Goal: Information Seeking & Learning: Learn about a topic

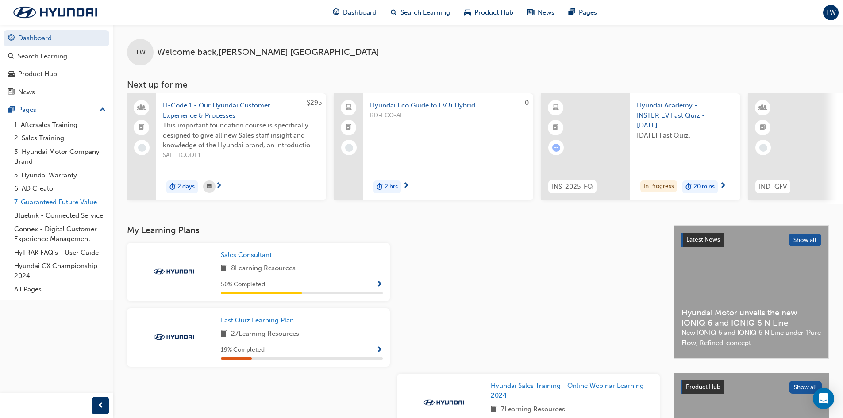
click at [46, 205] on link "7. Guaranteed Future Value" at bounding box center [60, 203] width 99 height 14
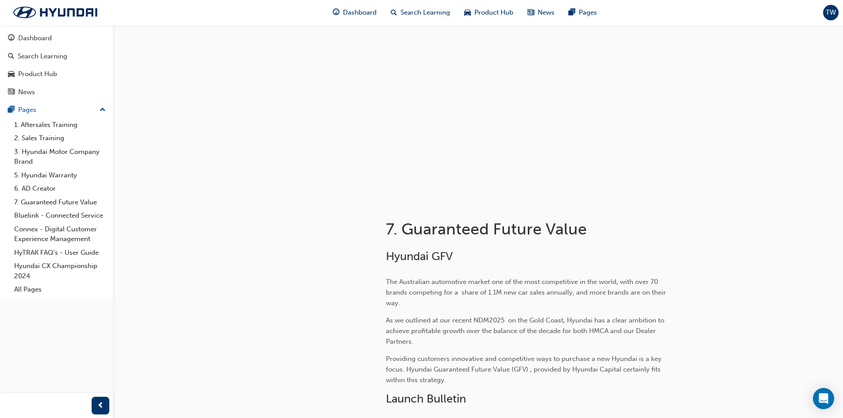
click at [105, 110] on span "up-icon" at bounding box center [103, 110] width 6 height 12
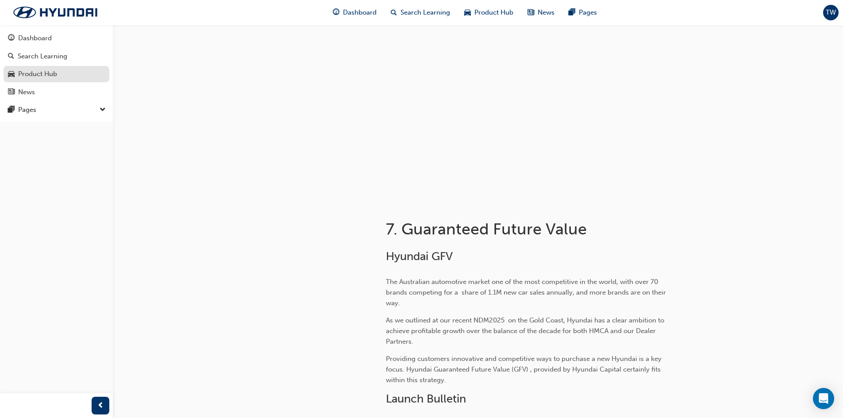
click at [43, 77] on div "Product Hub" at bounding box center [37, 74] width 39 height 10
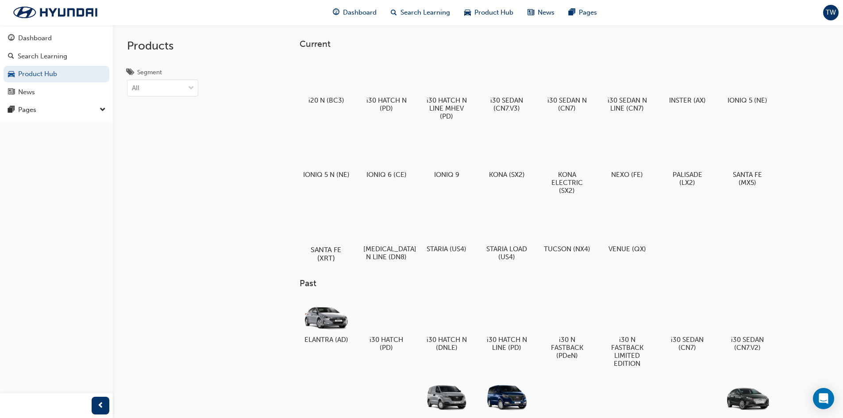
click at [307, 247] on h5 "SANTA FE (XRT)" at bounding box center [325, 254] width 49 height 17
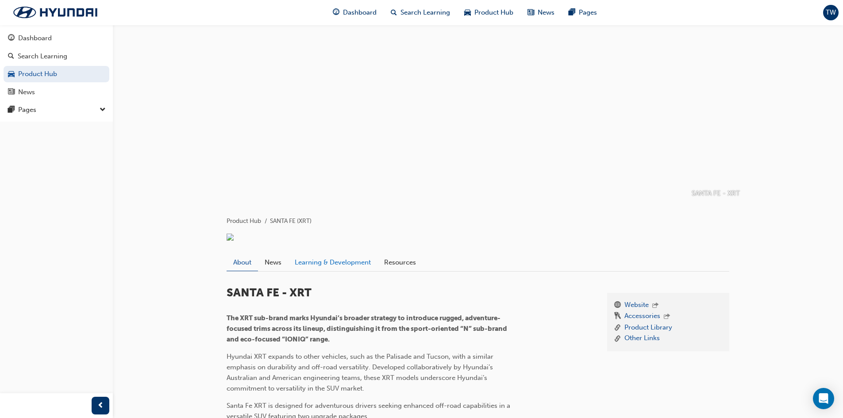
click at [315, 271] on link "Learning & Development" at bounding box center [332, 262] width 89 height 17
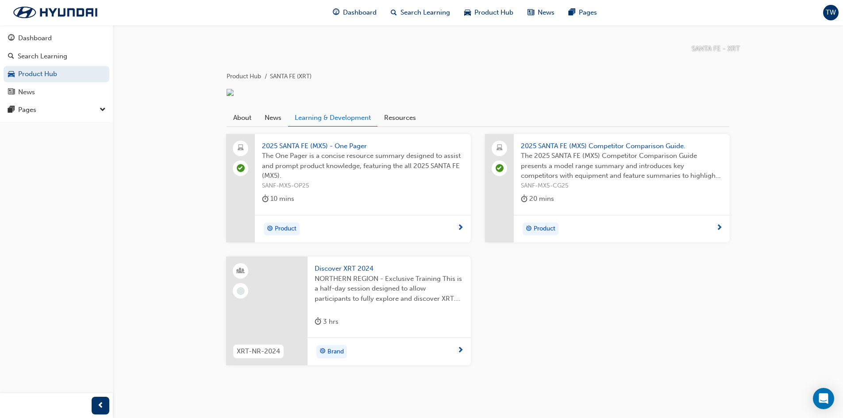
scroll to position [167, 0]
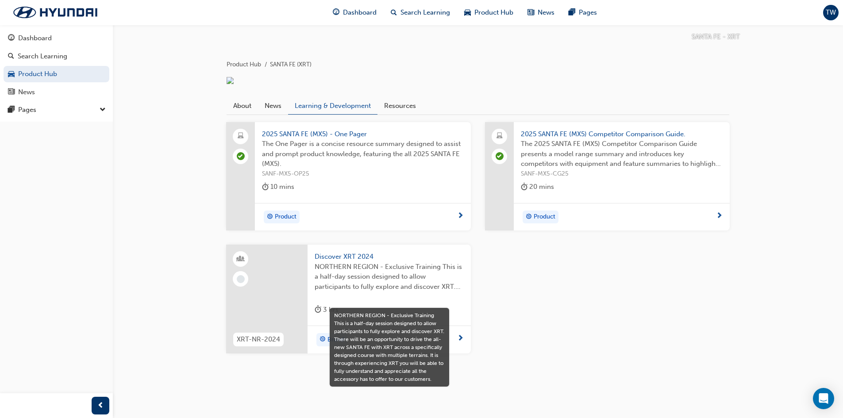
click at [357, 268] on span "NORTHERN REGION - Exclusive Training This is a half-day session designed to all…" at bounding box center [389, 277] width 149 height 30
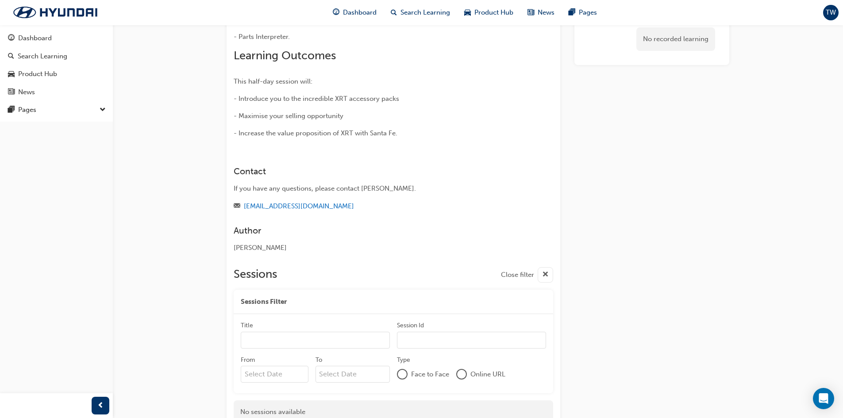
scroll to position [68, 0]
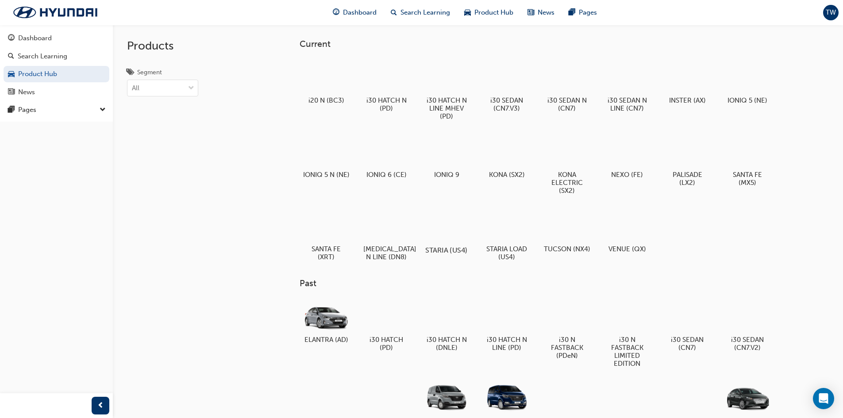
click at [459, 227] on div at bounding box center [446, 224] width 49 height 35
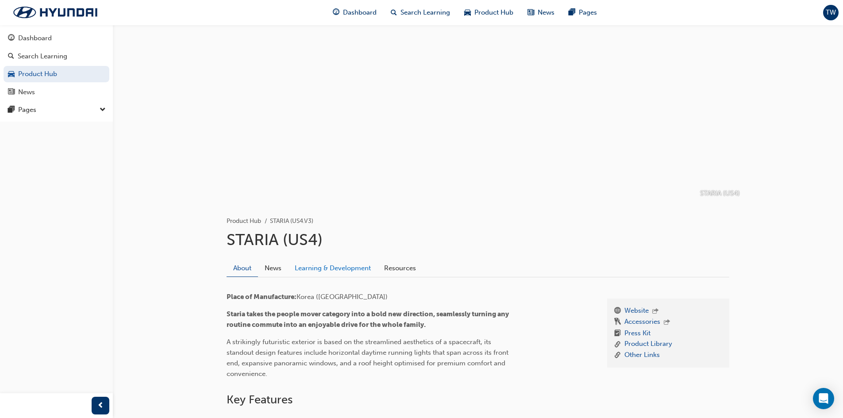
click at [325, 263] on link "Learning & Development" at bounding box center [332, 268] width 89 height 17
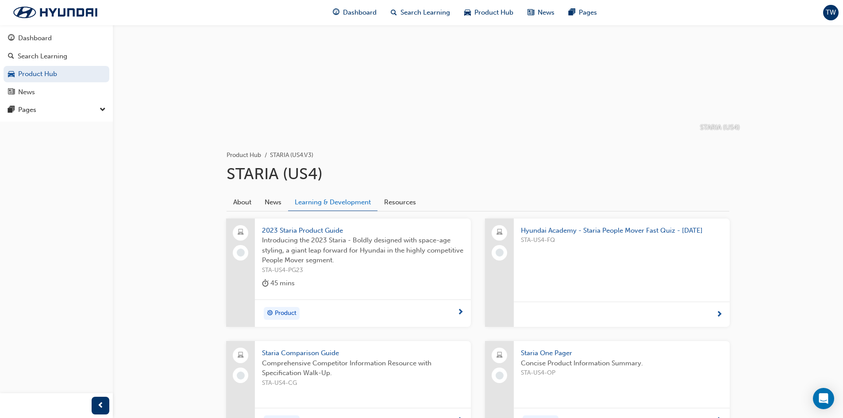
scroll to position [177, 0]
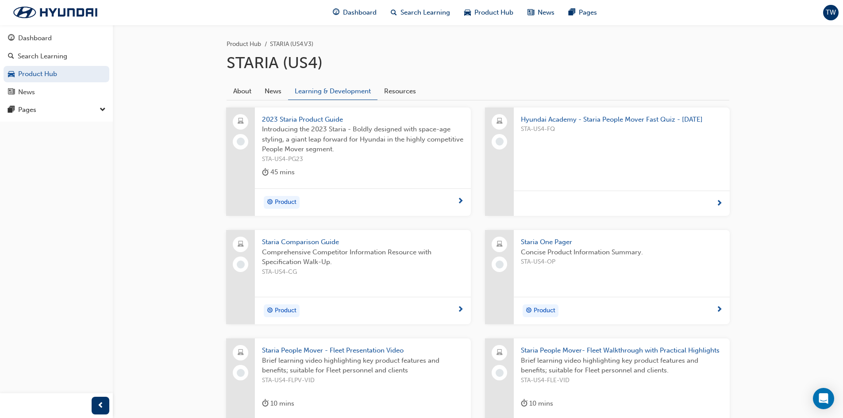
click at [320, 139] on span "Introducing the 2023 Staria - Boldly designed with space-age styling, a giant l…" at bounding box center [363, 139] width 202 height 30
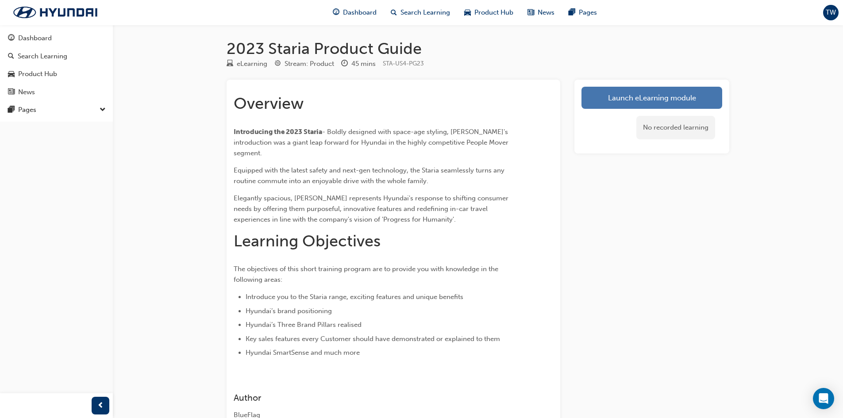
click at [619, 100] on link "Launch eLearning module" at bounding box center [652, 98] width 141 height 22
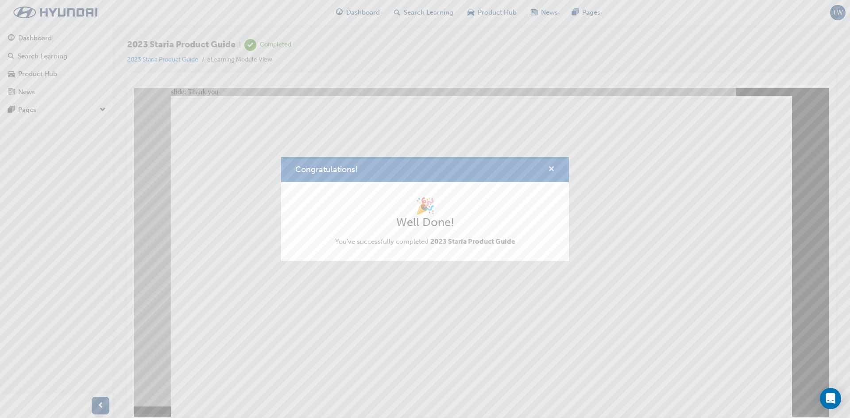
click at [552, 171] on span "cross-icon" at bounding box center [551, 170] width 7 height 8
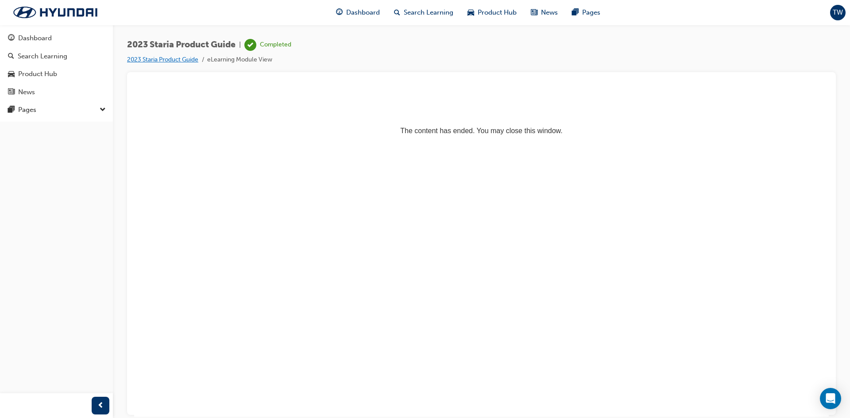
click at [181, 60] on link "2023 Staria Product Guide" at bounding box center [162, 60] width 71 height 8
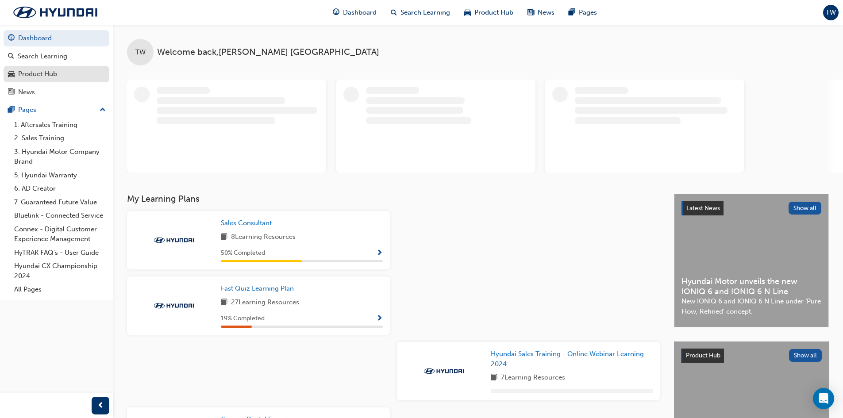
click at [60, 79] on div "Product Hub" at bounding box center [56, 74] width 97 height 11
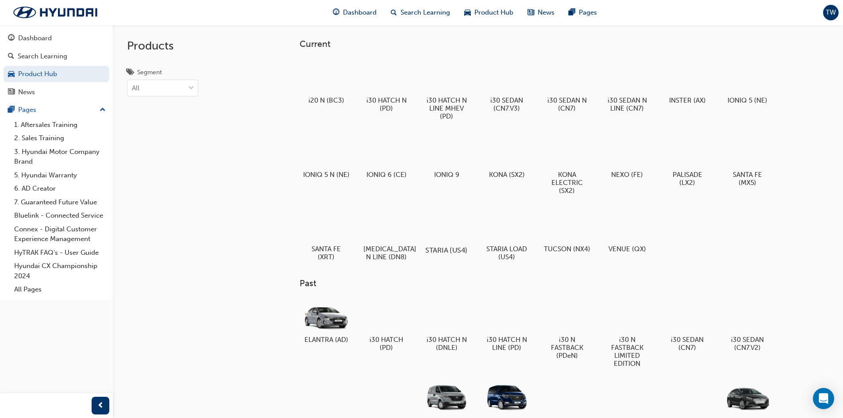
click at [455, 232] on div at bounding box center [446, 224] width 49 height 35
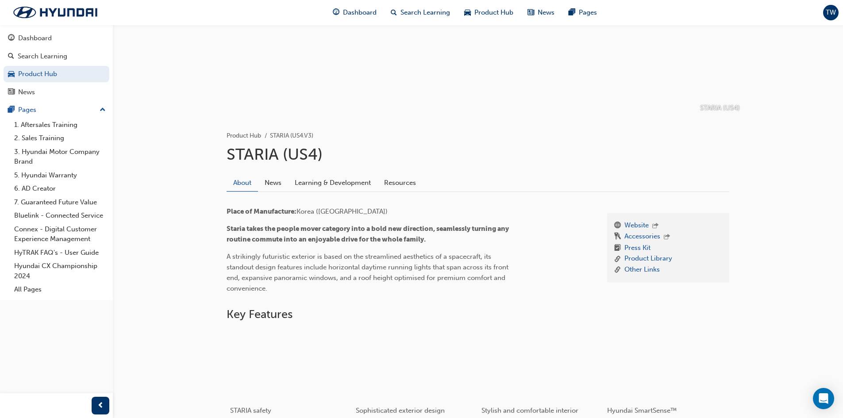
scroll to position [89, 0]
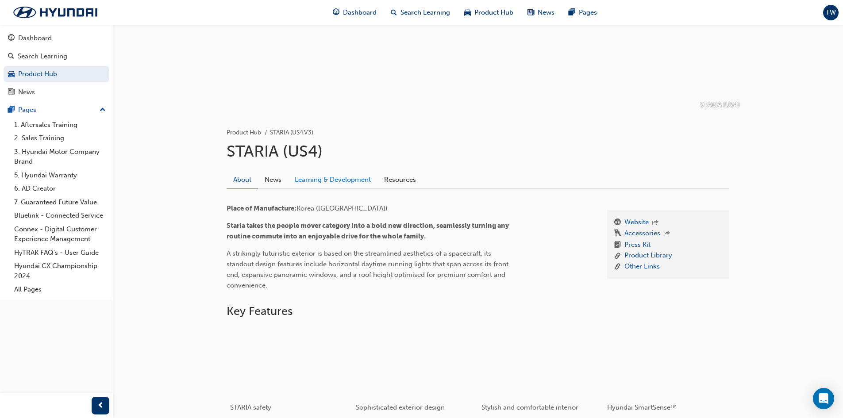
click at [363, 178] on link "Learning & Development" at bounding box center [332, 179] width 89 height 17
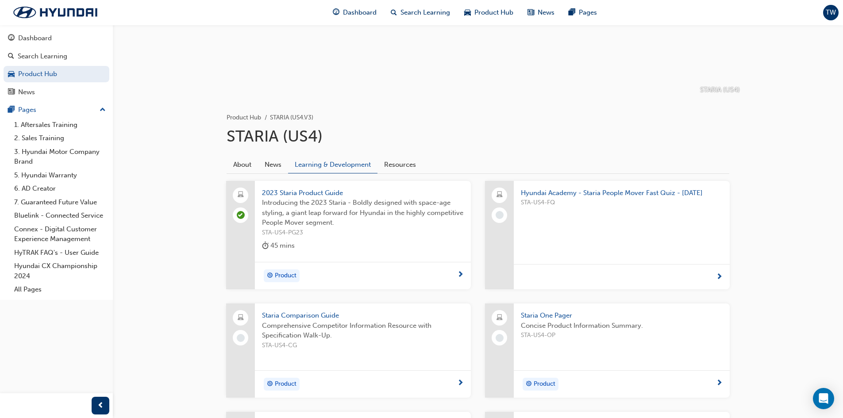
scroll to position [133, 0]
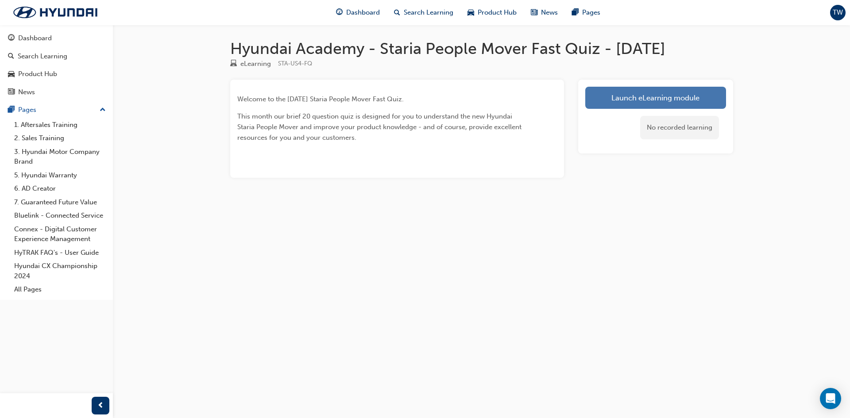
click at [645, 108] on link "Launch eLearning module" at bounding box center [655, 98] width 141 height 22
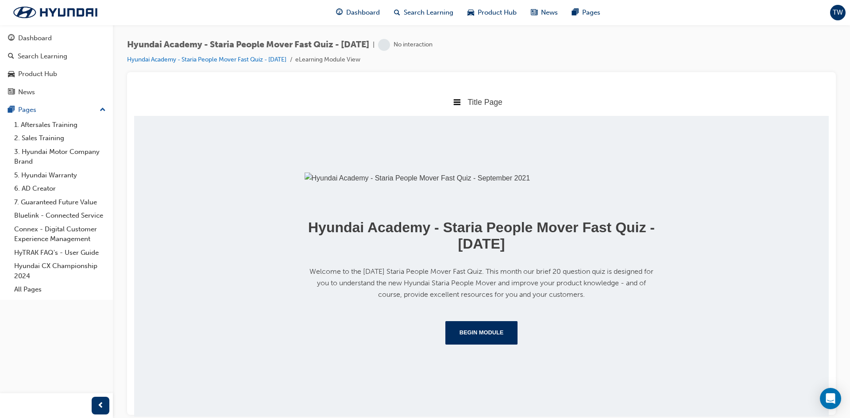
scroll to position [89, 0]
click at [499, 344] on button "Begin Module" at bounding box center [481, 332] width 73 height 23
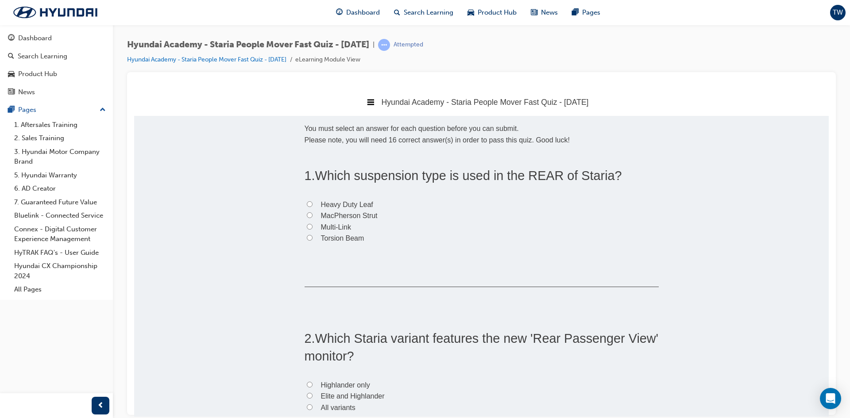
click at [348, 216] on span "MacPherson Strut" at bounding box center [349, 216] width 57 height 8
click at [313, 216] on input "MacPherson Strut" at bounding box center [310, 215] width 6 height 6
radio input "true"
click at [371, 252] on div "1 . Which suspension type is used in the REAR of Staria? Heavy Duty Leaf MacPhe…" at bounding box center [482, 226] width 354 height 120
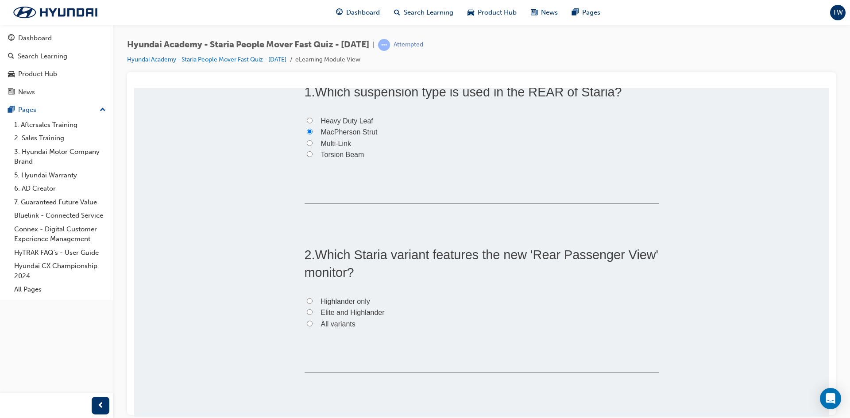
scroll to position [89, 0]
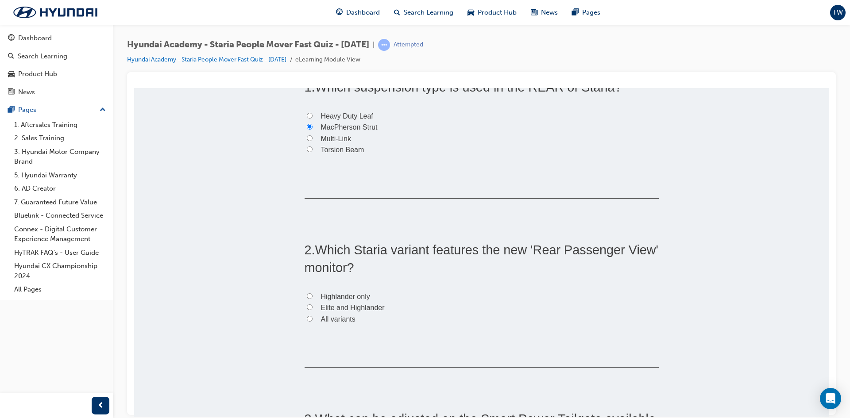
click at [317, 322] on label "All variants" at bounding box center [482, 319] width 354 height 12
click at [313, 321] on input "All variants" at bounding box center [310, 319] width 6 height 6
radio input "true"
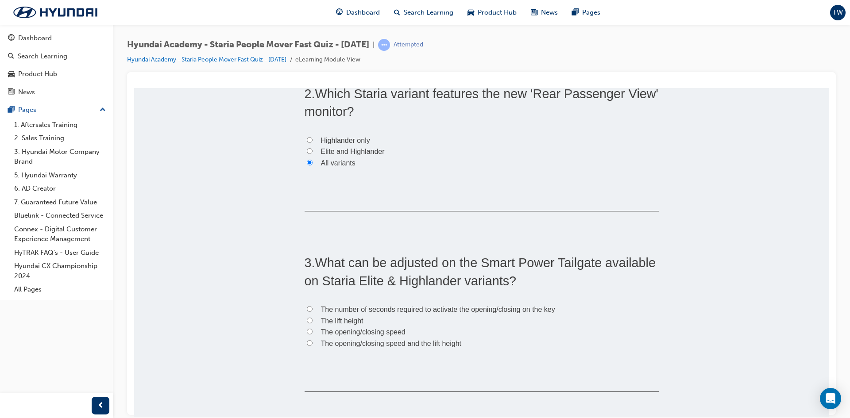
scroll to position [266, 0]
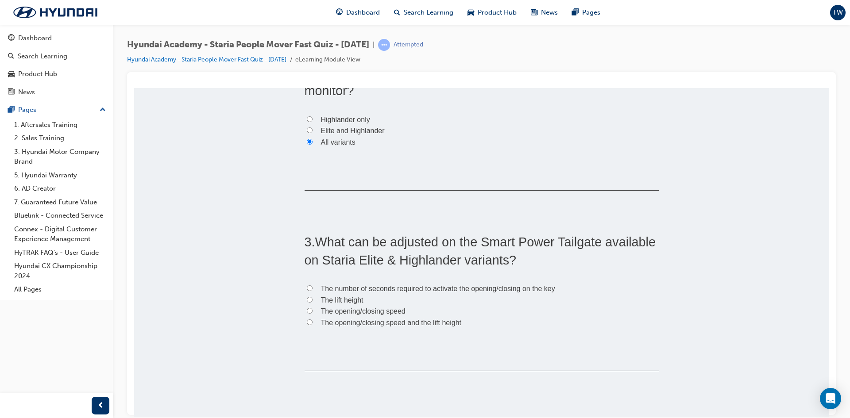
click at [399, 325] on span "The opening/closing speed and the lift height" at bounding box center [391, 323] width 141 height 8
click at [313, 325] on input "The opening/closing speed and the lift height" at bounding box center [310, 322] width 6 height 6
radio input "true"
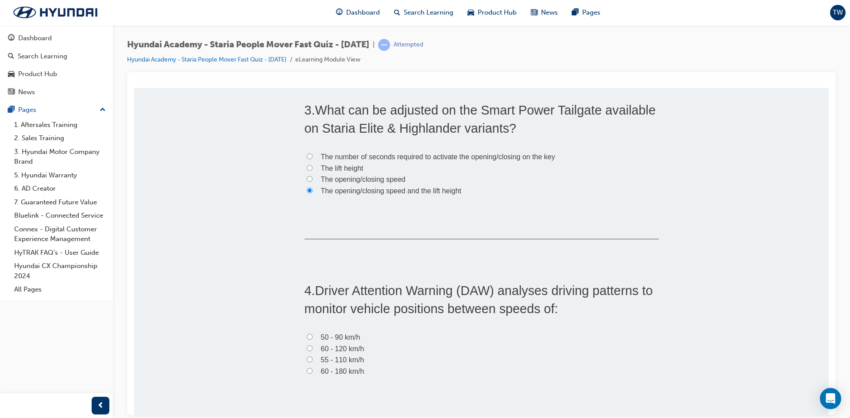
scroll to position [443, 0]
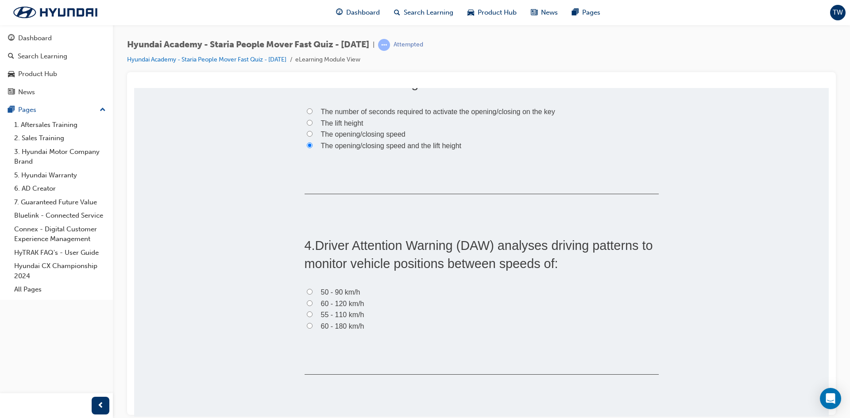
click at [360, 305] on span "60 - 120 km/h" at bounding box center [342, 304] width 43 height 8
click at [313, 305] on input "60 - 120 km/h" at bounding box center [310, 303] width 6 height 6
radio input "true"
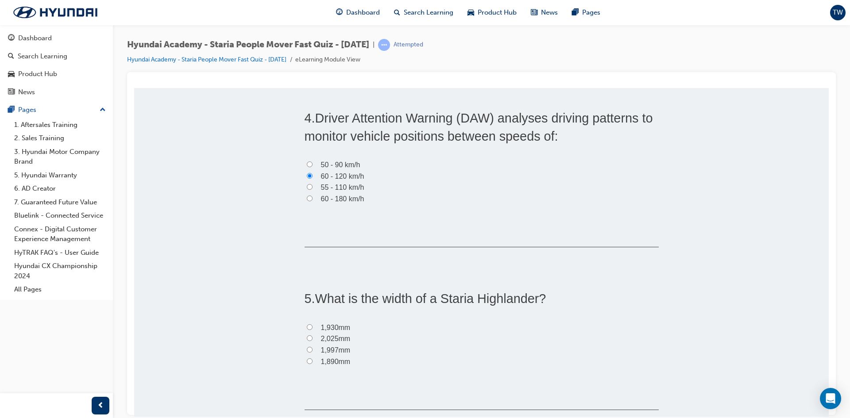
scroll to position [620, 0]
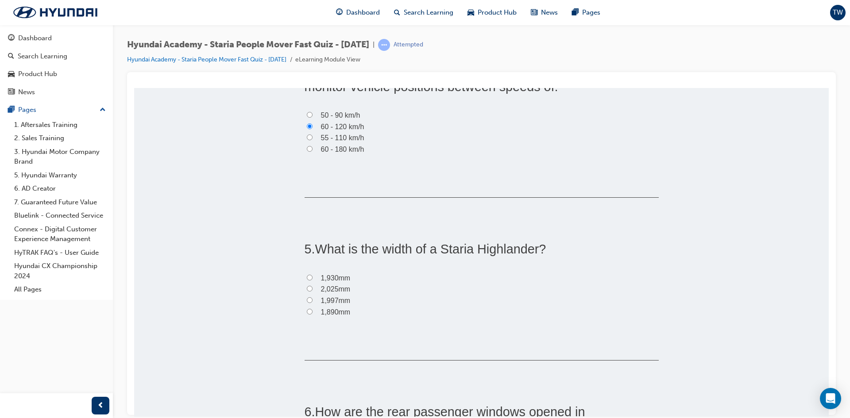
click at [345, 290] on span "2,025mm" at bounding box center [336, 289] width 30 height 8
click at [313, 290] on input "2,025mm" at bounding box center [310, 289] width 6 height 6
radio input "true"
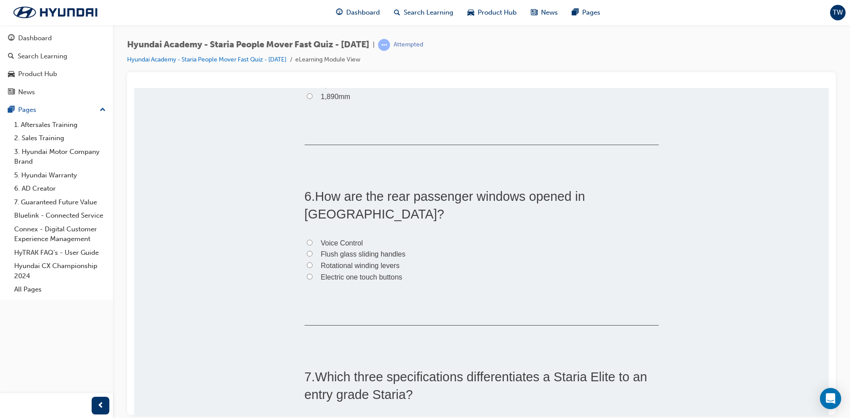
scroll to position [841, 0]
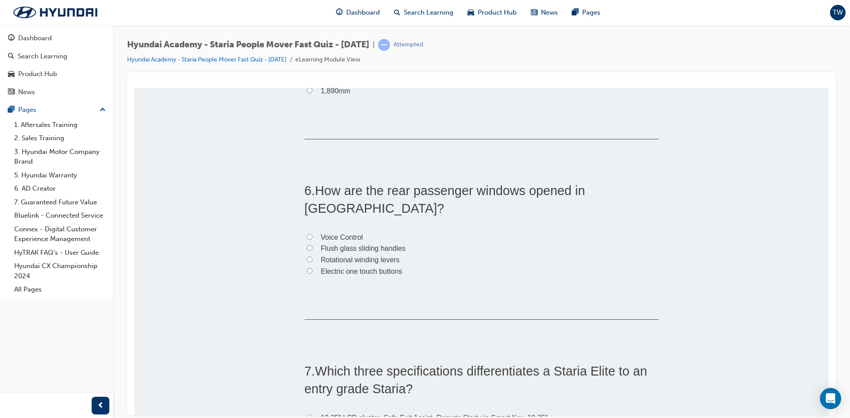
click at [371, 244] on span "Flush glass sliding handles" at bounding box center [363, 248] width 85 height 8
click at [313, 245] on input "Flush glass sliding handles" at bounding box center [310, 248] width 6 height 6
radio input "true"
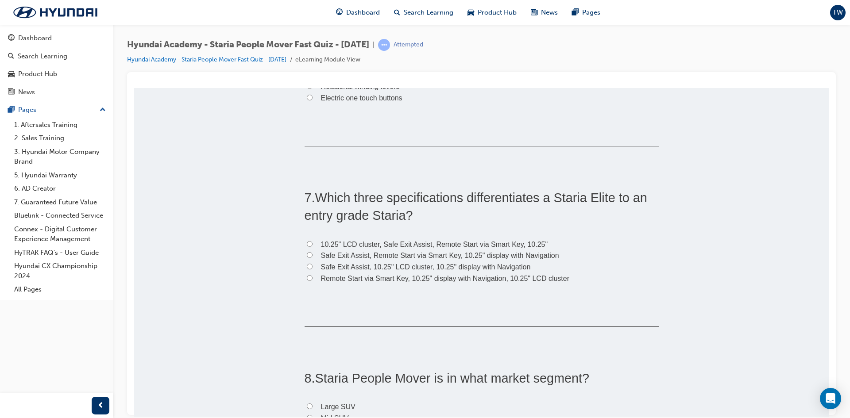
scroll to position [1018, 0]
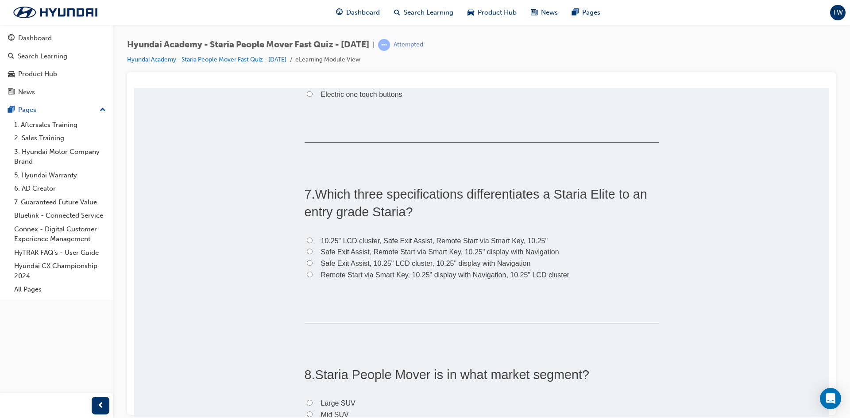
click at [441, 237] on span "10.25" LCD cluster, Safe Exit Assist, Remote Start via Smart Key, 10.25"" at bounding box center [434, 241] width 227 height 8
click at [313, 237] on input "10.25" LCD cluster, Safe Exit Assist, Remote Start via Smart Key, 10.25"" at bounding box center [310, 240] width 6 height 6
radio input "true"
click at [446, 248] on span "Safe Exit Assist, Remote Start via Smart Key, 10.25" display with Navigation" at bounding box center [440, 252] width 238 height 8
click at [313, 248] on input "Safe Exit Assist, Remote Start via Smart Key, 10.25" display with Navigation" at bounding box center [310, 251] width 6 height 6
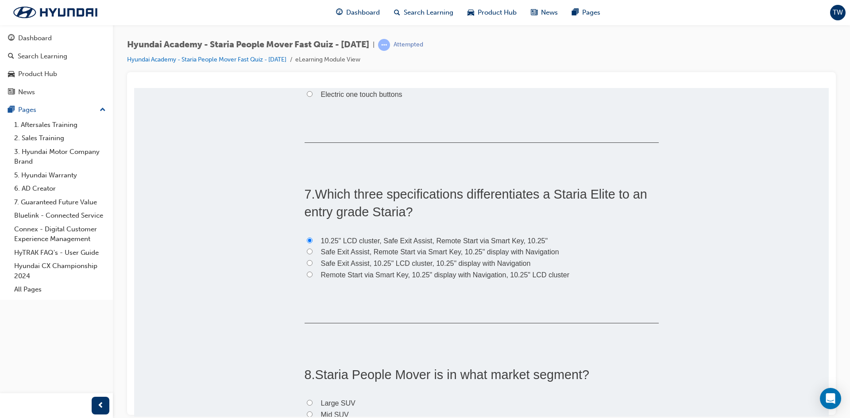
radio input "true"
click at [432, 271] on span "Remote Start via Smart Key, 10.25" display with Navigation, 10.25" LCD cluster" at bounding box center [445, 275] width 249 height 8
click at [313, 271] on input "Remote Start via Smart Key, 10.25" display with Navigation, 10.25" LCD cluster" at bounding box center [310, 274] width 6 height 6
radio input "true"
click at [394, 259] on span "Safe Exit Assist, 10.25" LCD cluster, 10.25" display with Navigation" at bounding box center [426, 263] width 210 height 8
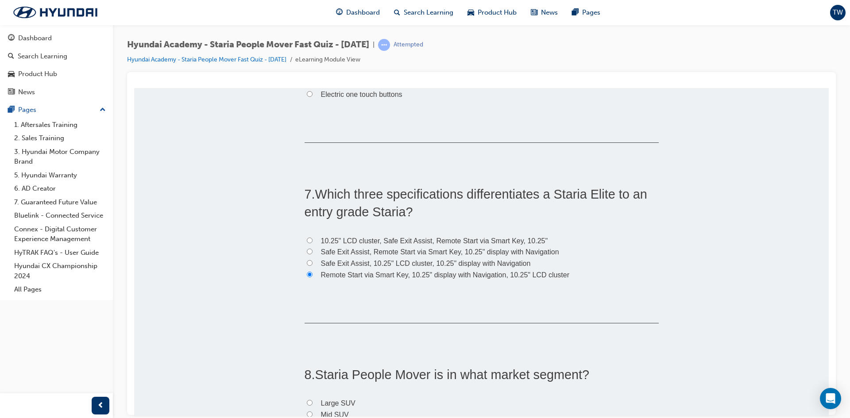
click at [313, 260] on input "Safe Exit Assist, 10.25" LCD cluster, 10.25" display with Navigation" at bounding box center [310, 263] width 6 height 6
radio input "true"
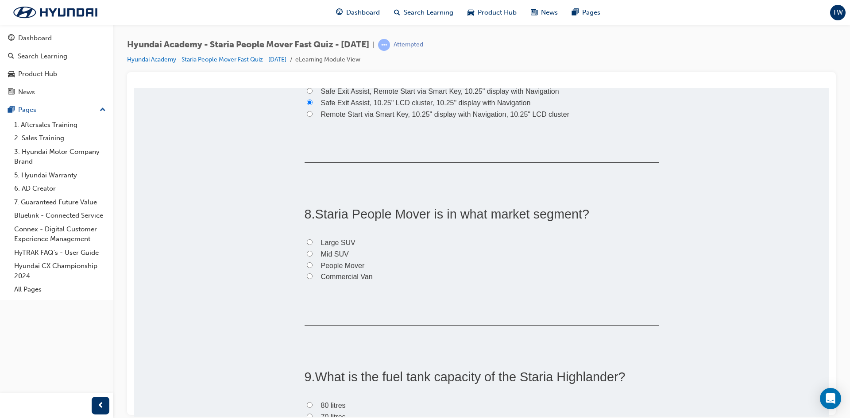
scroll to position [1195, 0]
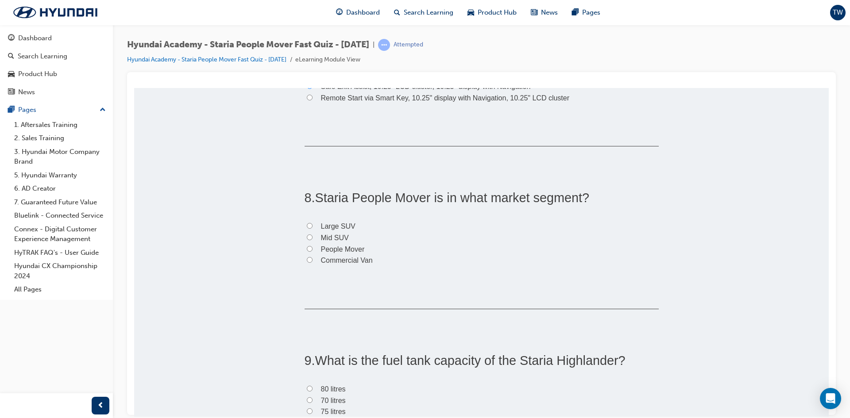
click at [355, 243] on label "People Mover" at bounding box center [482, 249] width 354 height 12
click at [313, 246] on input "People Mover" at bounding box center [310, 249] width 6 height 6
radio input "true"
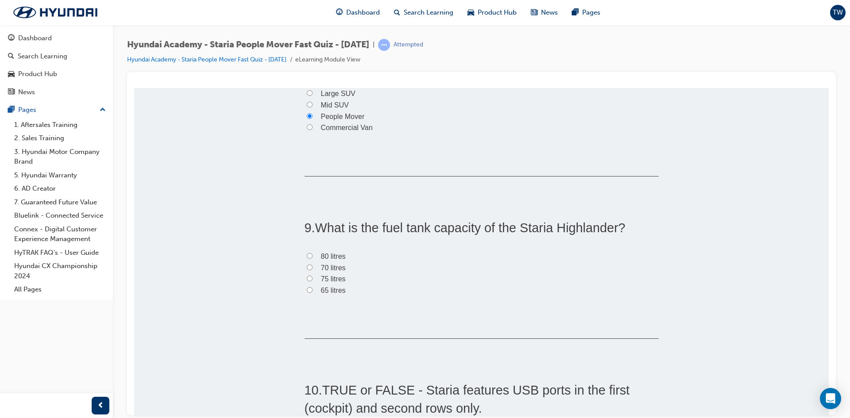
click at [330, 275] on span "75 litres" at bounding box center [333, 279] width 25 height 8
click at [313, 275] on input "75 litres" at bounding box center [310, 278] width 6 height 6
radio input "true"
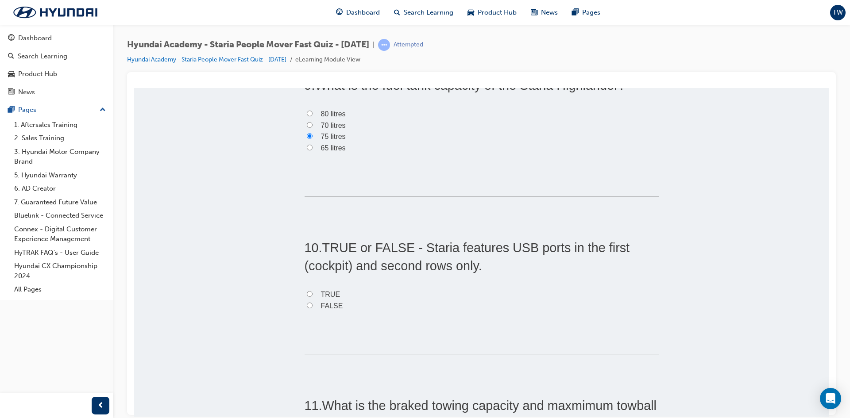
scroll to position [1505, 0]
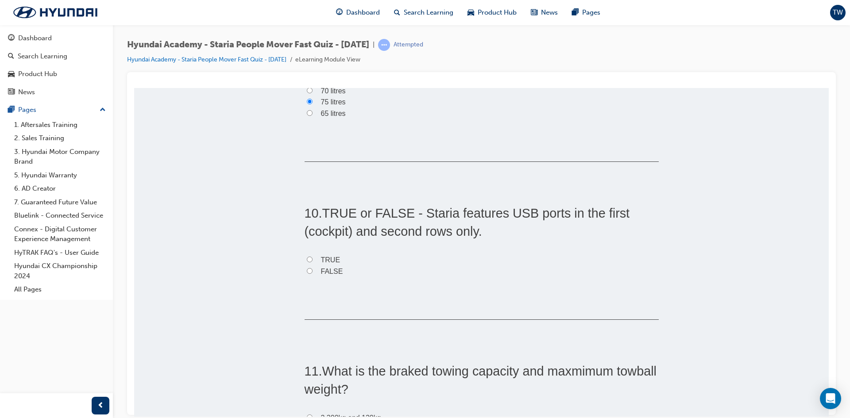
click at [327, 254] on label "TRUE" at bounding box center [482, 260] width 354 height 12
click at [313, 256] on input "TRUE" at bounding box center [310, 259] width 6 height 6
radio input "true"
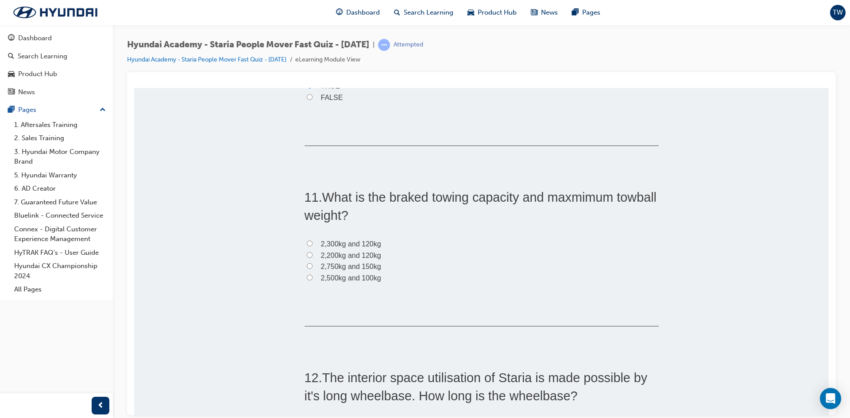
scroll to position [1682, 0]
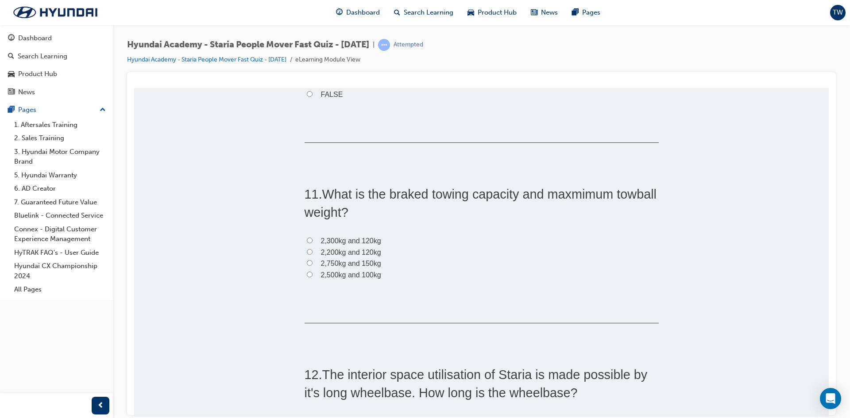
click at [358, 271] on span "2,500kg and 100kg" at bounding box center [351, 275] width 60 height 8
click at [313, 271] on input "2,500kg and 100kg" at bounding box center [310, 274] width 6 height 6
radio input "true"
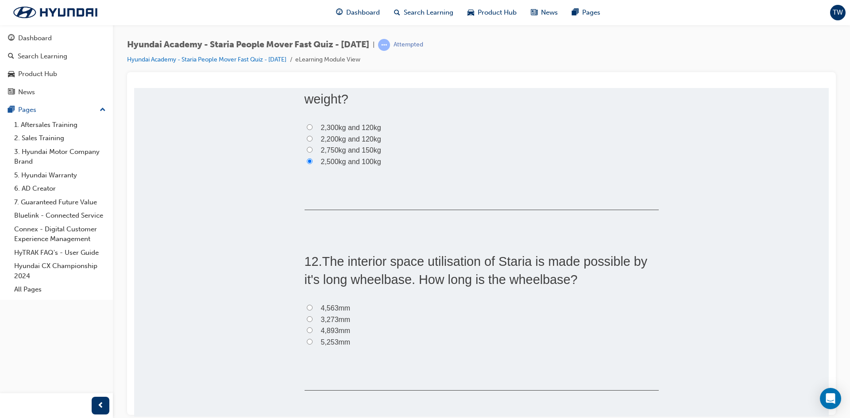
scroll to position [1859, 0]
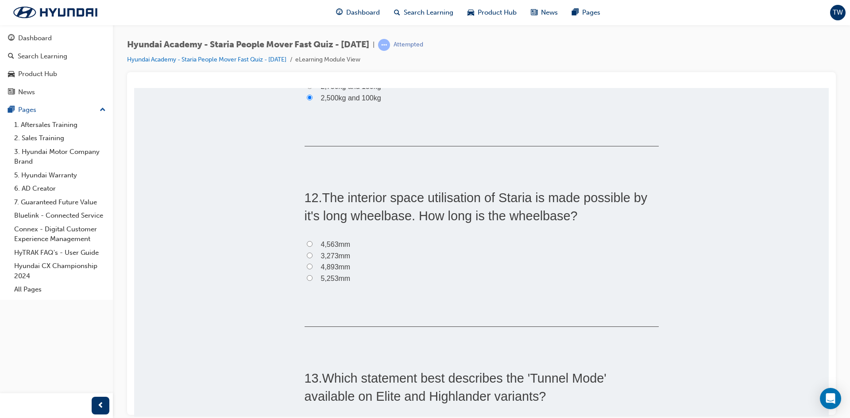
click at [346, 252] on span "3,273mm" at bounding box center [336, 256] width 30 height 8
click at [313, 252] on input "3,273mm" at bounding box center [310, 255] width 6 height 6
radio input "true"
click at [334, 240] on span "4,563mm" at bounding box center [336, 244] width 30 height 8
click at [313, 241] on input "4,563mm" at bounding box center [310, 244] width 6 height 6
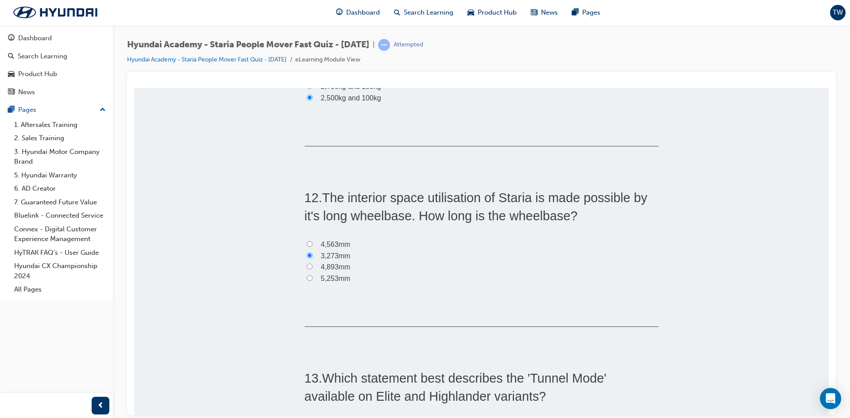
radio input "true"
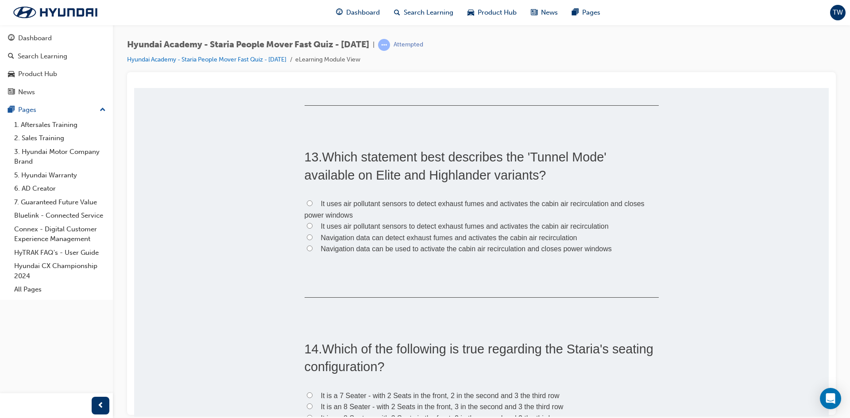
click at [449, 222] on span "It uses air pollutant sensors to detect exhaust fumes and activates the cabin a…" at bounding box center [465, 226] width 288 height 8
click at [313, 223] on input "It uses air pollutant sensors to detect exhaust fumes and activates the cabin a…" at bounding box center [310, 226] width 6 height 6
radio input "true"
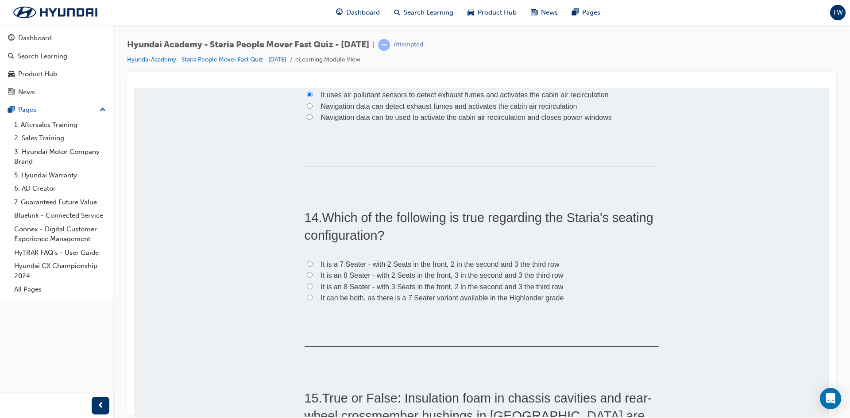
scroll to position [2214, 0]
click at [430, 270] on span "It is an 8 Seater - with 2 Seats in the front, 3 in the second and 3 the third …" at bounding box center [442, 274] width 243 height 8
click at [313, 271] on input "It is an 8 Seater - with 2 Seats in the front, 3 in the second and 3 the third …" at bounding box center [310, 274] width 6 height 6
radio input "true"
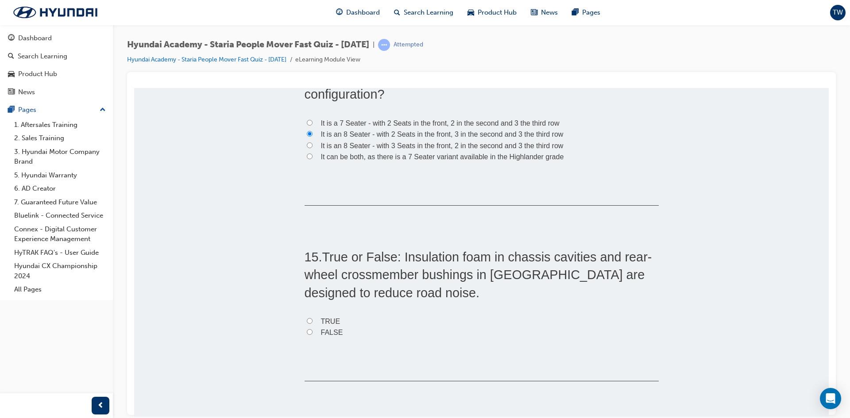
scroll to position [2391, 0]
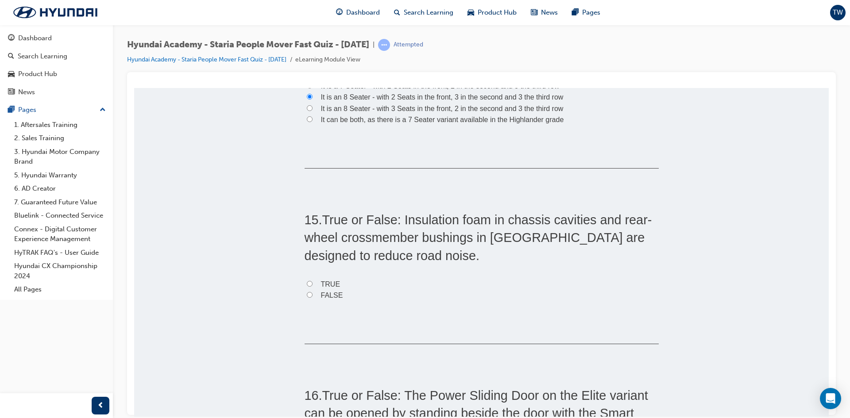
click at [325, 259] on div "15 . True or False: Insulation foam in chassis cavities and rear-wheel crossmem…" at bounding box center [482, 277] width 354 height 133
click at [323, 280] on span "TRUE" at bounding box center [330, 284] width 19 height 8
click at [313, 281] on input "TRUE" at bounding box center [310, 284] width 6 height 6
radio input "true"
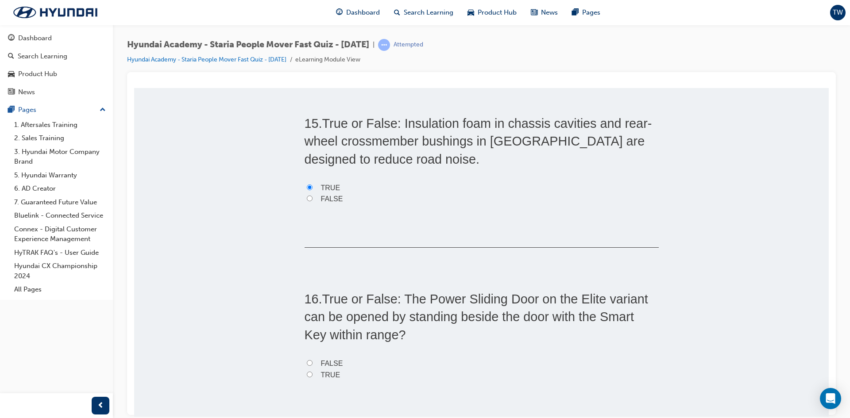
scroll to position [2568, 0]
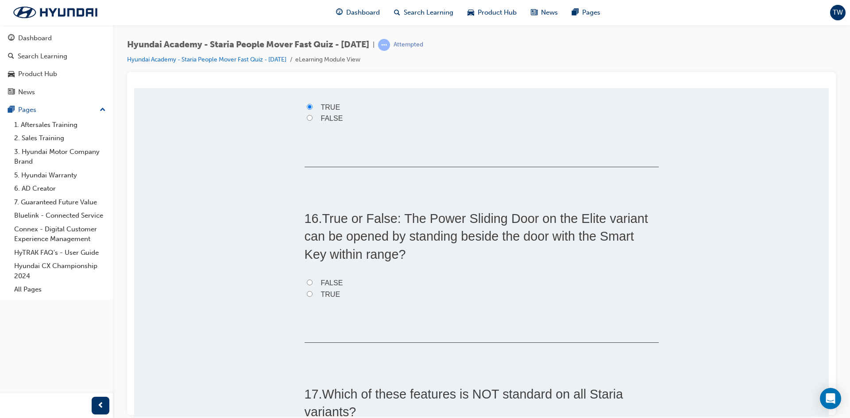
click at [316, 277] on label "FALSE" at bounding box center [482, 283] width 354 height 12
click at [313, 279] on input "FALSE" at bounding box center [310, 282] width 6 height 6
radio input "true"
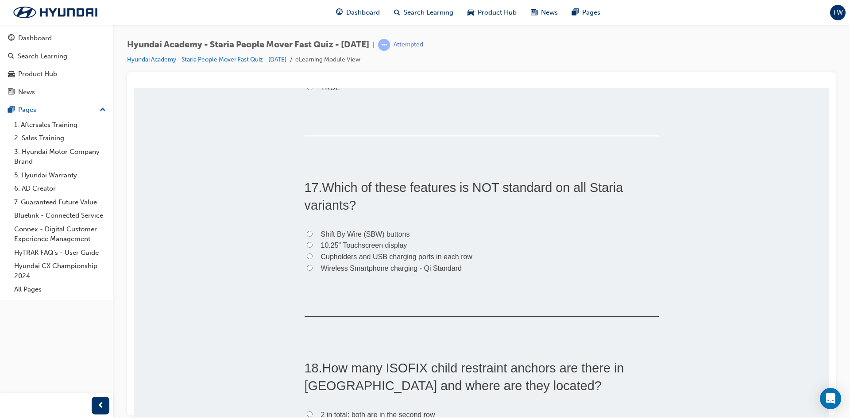
scroll to position [2789, 0]
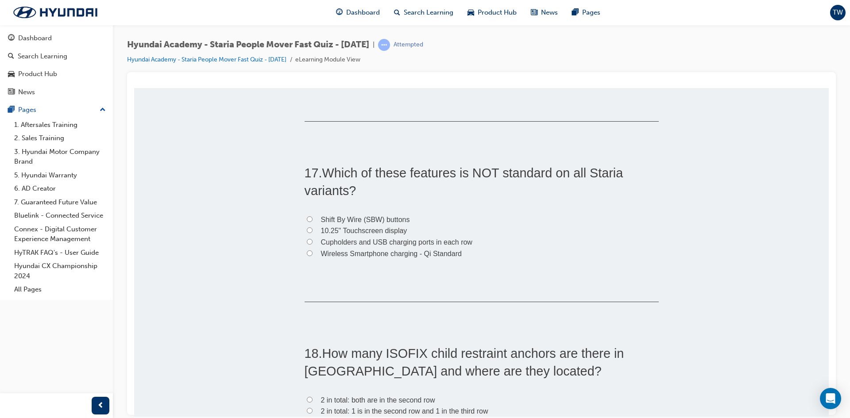
click at [383, 216] on span "Shift By Wire (SBW) buttons" at bounding box center [365, 220] width 89 height 8
click at [313, 216] on input "Shift By Wire (SBW) buttons" at bounding box center [310, 219] width 6 height 6
radio input "true"
click at [374, 216] on span "Shift By Wire (SBW) buttons" at bounding box center [365, 220] width 89 height 8
click at [313, 216] on input "Shift By Wire (SBW) buttons" at bounding box center [310, 219] width 6 height 6
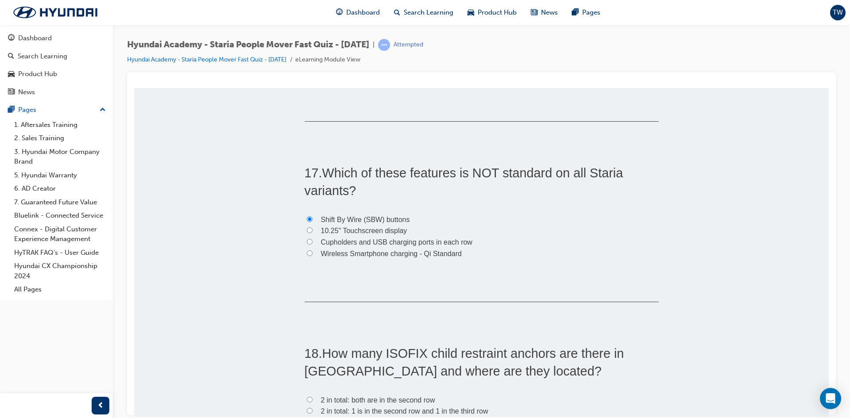
click at [370, 238] on span "Cupholders and USB charging ports in each row" at bounding box center [396, 242] width 151 height 8
click at [313, 239] on input "Cupholders and USB charging ports in each row" at bounding box center [310, 242] width 6 height 6
radio input "true"
click at [367, 250] on span "Wireless Smartphone charging - Qi Standard" at bounding box center [391, 254] width 141 height 8
click at [313, 250] on input "Wireless Smartphone charging - Qi Standard" at bounding box center [310, 253] width 6 height 6
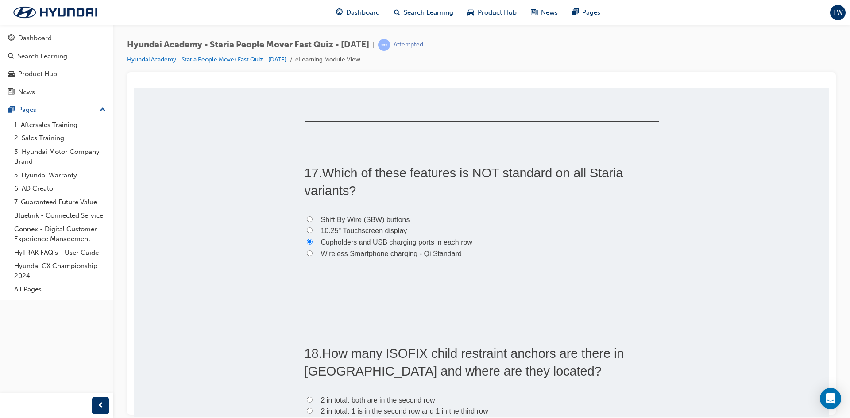
radio input "true"
click at [437, 238] on span "Cupholders and USB charging ports in each row" at bounding box center [396, 242] width 151 height 8
click at [313, 239] on input "Cupholders and USB charging ports in each row" at bounding box center [310, 242] width 6 height 6
radio input "true"
click at [394, 216] on span "Shift By Wire (SBW) buttons" at bounding box center [365, 220] width 89 height 8
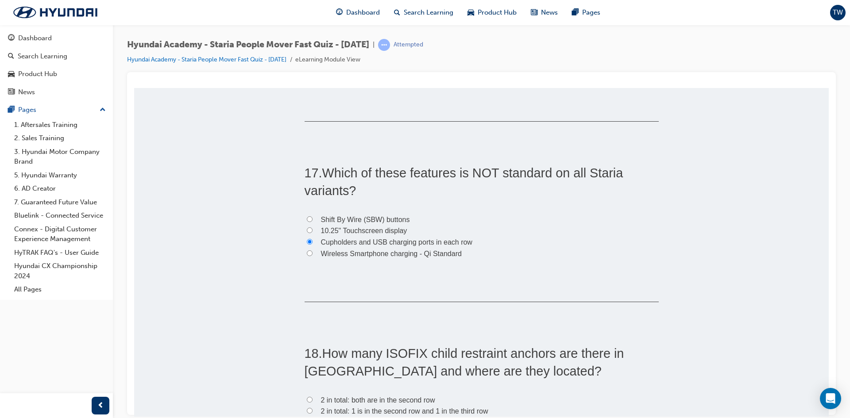
click at [313, 216] on input "Shift By Wire (SBW) buttons" at bounding box center [310, 219] width 6 height 6
radio input "true"
click at [394, 225] on label "10.25" Touchscreen display" at bounding box center [482, 231] width 354 height 12
click at [313, 227] on input "10.25" Touchscreen display" at bounding box center [310, 230] width 6 height 6
radio input "true"
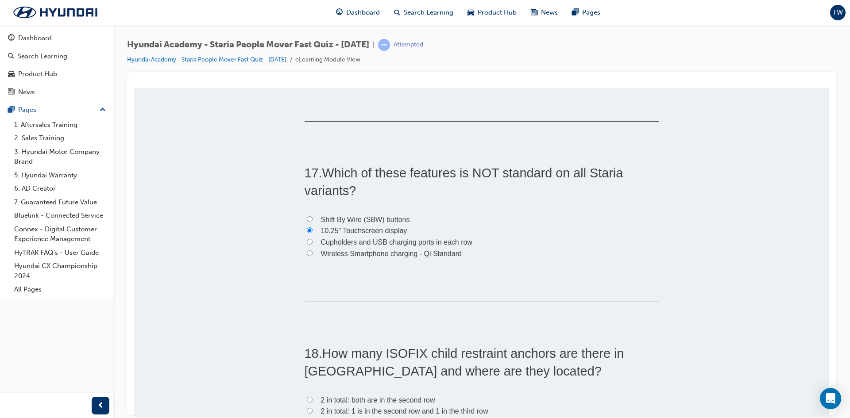
click at [418, 248] on label "Wireless Smartphone charging - Qi Standard" at bounding box center [482, 254] width 354 height 12
click at [313, 250] on input "Wireless Smartphone charging - Qi Standard" at bounding box center [310, 253] width 6 height 6
radio input "true"
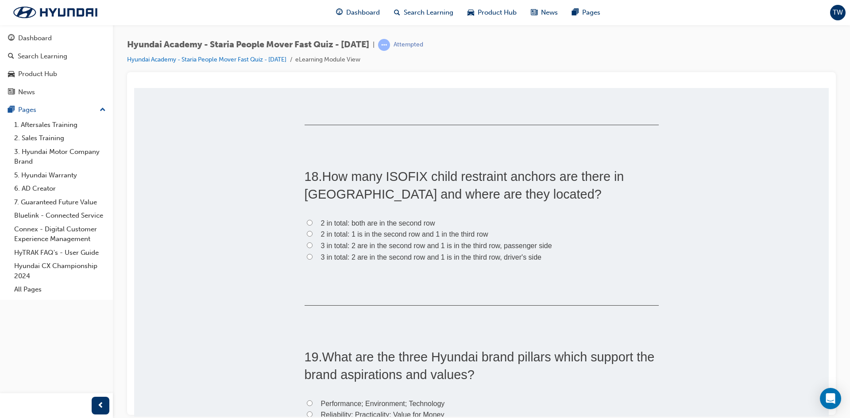
click at [425, 242] on span "3 in total: 2 are in the second row and 1 is in the third row, passenger side" at bounding box center [436, 246] width 231 height 8
click at [313, 242] on input "3 in total: 2 are in the second row and 1 is in the third row, passenger side" at bounding box center [310, 245] width 6 height 6
radio input "true"
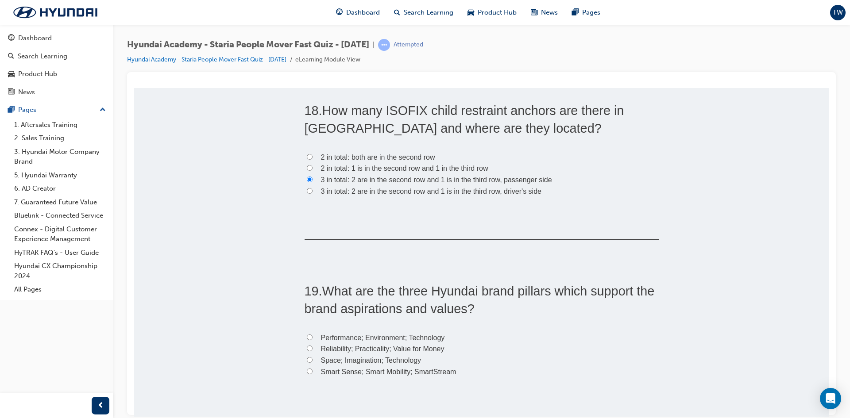
scroll to position [3188, 0]
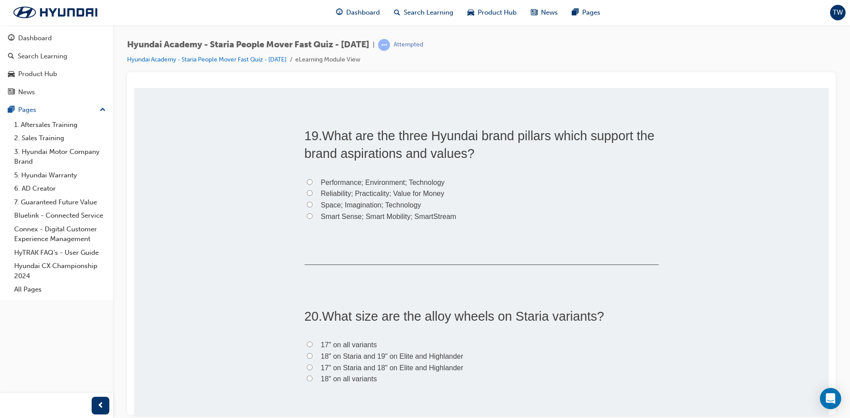
click at [385, 213] on span "Smart Sense; Smart Mobility; SmartStream" at bounding box center [388, 217] width 135 height 8
click at [313, 213] on input "Smart Sense; Smart Mobility; SmartStream" at bounding box center [310, 216] width 6 height 6
radio input "true"
click at [390, 178] on span "Performance; Environment; Technology" at bounding box center [383, 182] width 124 height 8
click at [313, 179] on input "Performance; Environment; Technology" at bounding box center [310, 182] width 6 height 6
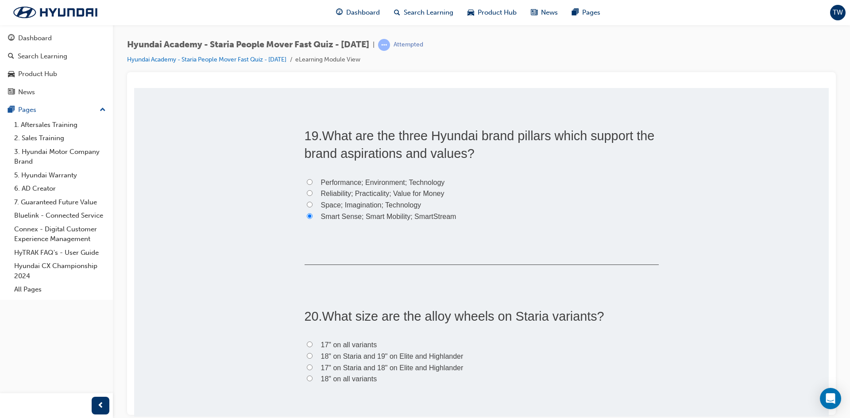
radio input "true"
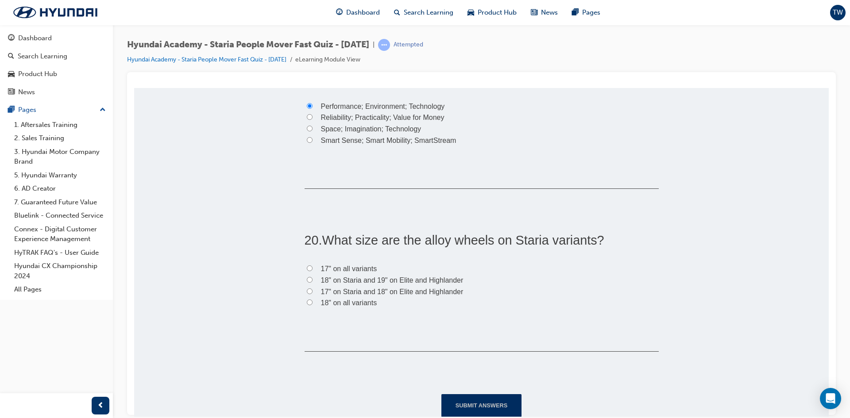
scroll to position [3264, 0]
click at [349, 298] on span "18" on all variants" at bounding box center [349, 302] width 56 height 8
click at [313, 299] on input "18" on all variants" at bounding box center [310, 302] width 6 height 6
radio input "true"
click at [498, 394] on button "Submit Answers" at bounding box center [481, 405] width 81 height 23
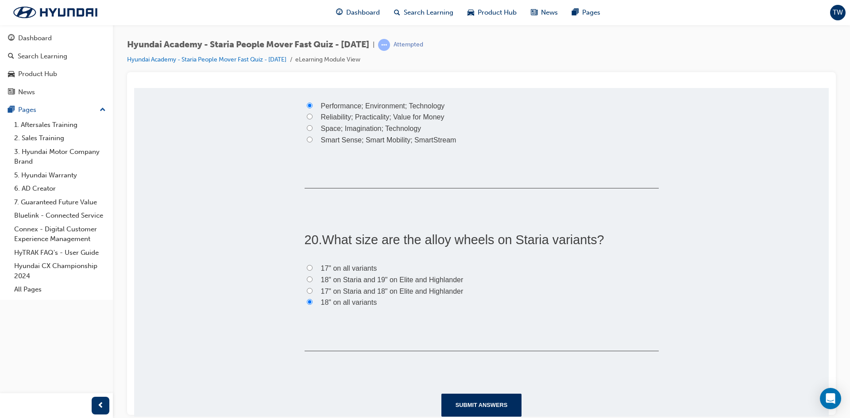
scroll to position [0, 0]
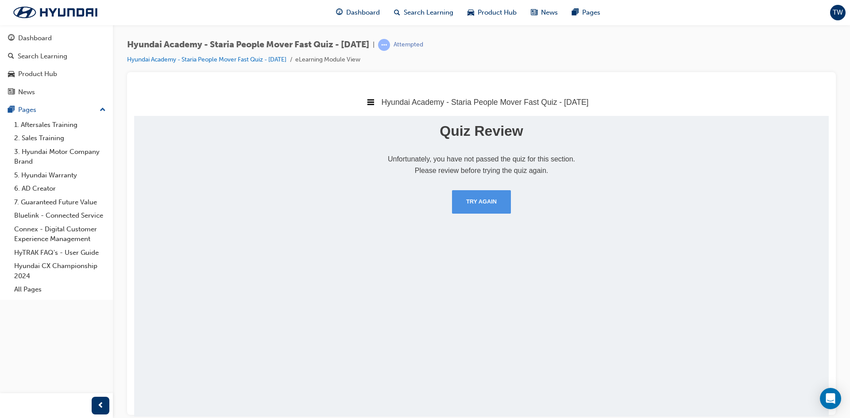
click at [489, 209] on button "Try Again" at bounding box center [481, 201] width 59 height 23
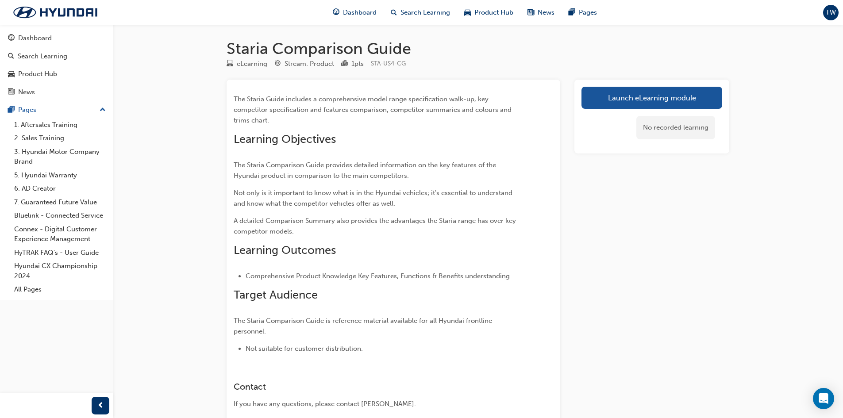
click at [661, 89] on link "Launch eLearning module" at bounding box center [652, 98] width 141 height 22
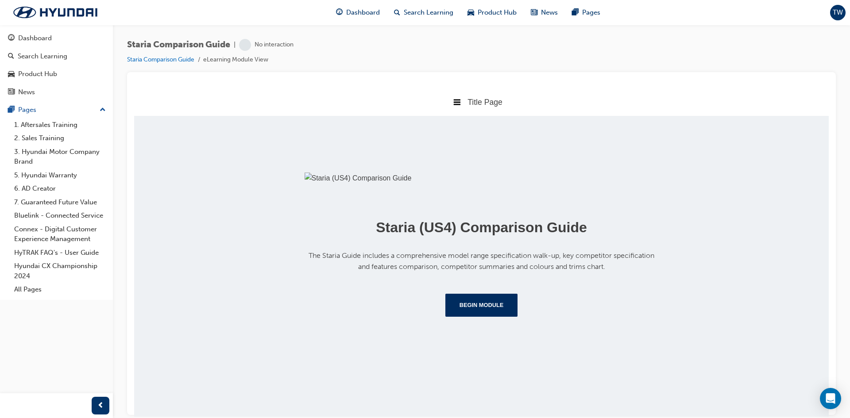
scroll to position [87, 0]
click at [468, 317] on button "Begin Module" at bounding box center [481, 305] width 73 height 23
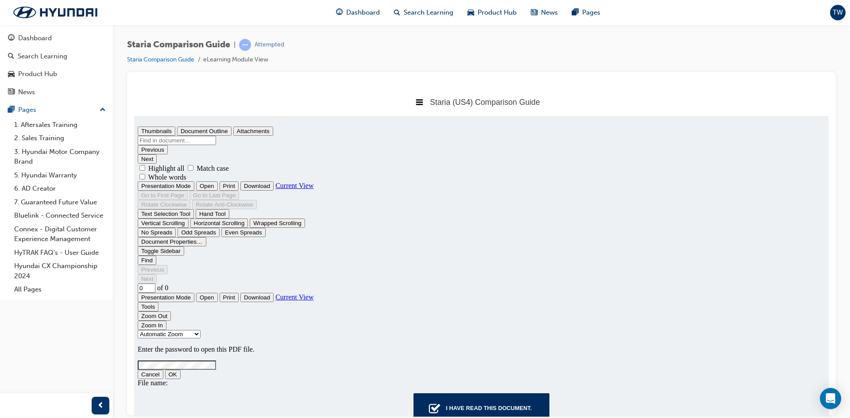
scroll to position [0, 0]
type input "1"
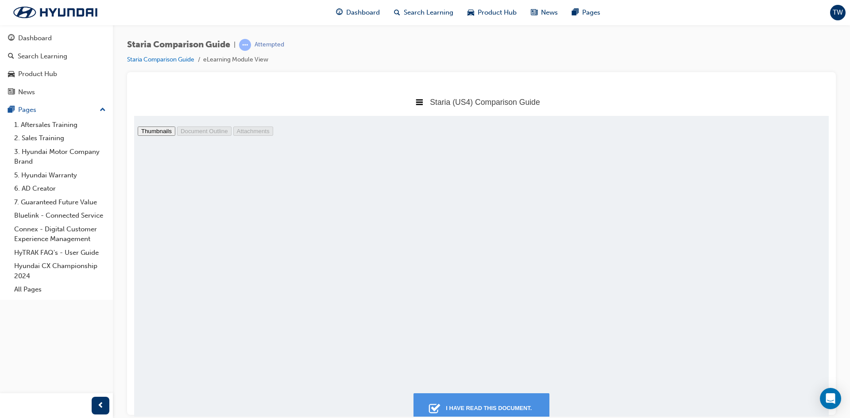
click at [503, 403] on div "I have read this document." at bounding box center [488, 408] width 93 height 16
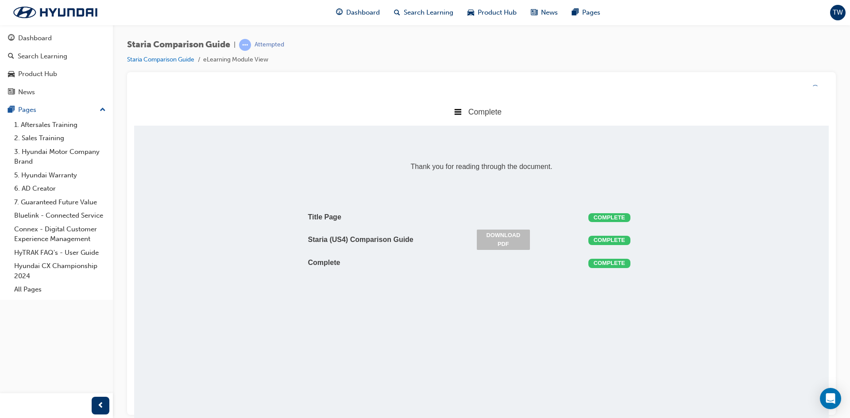
scroll to position [188, 708]
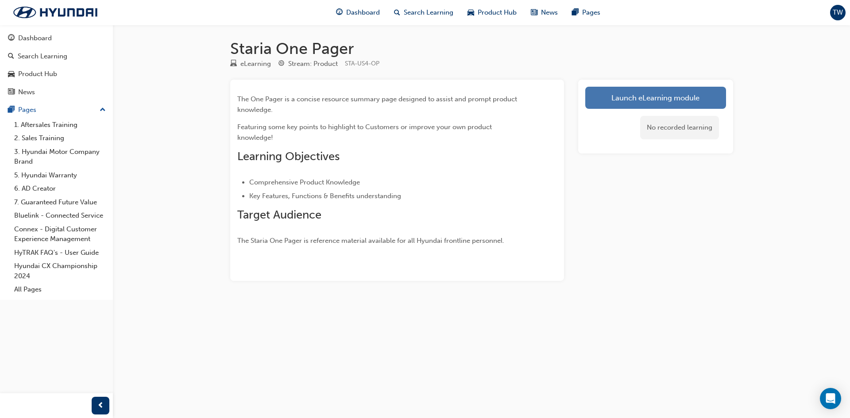
click at [643, 92] on link "Launch eLearning module" at bounding box center [655, 98] width 141 height 22
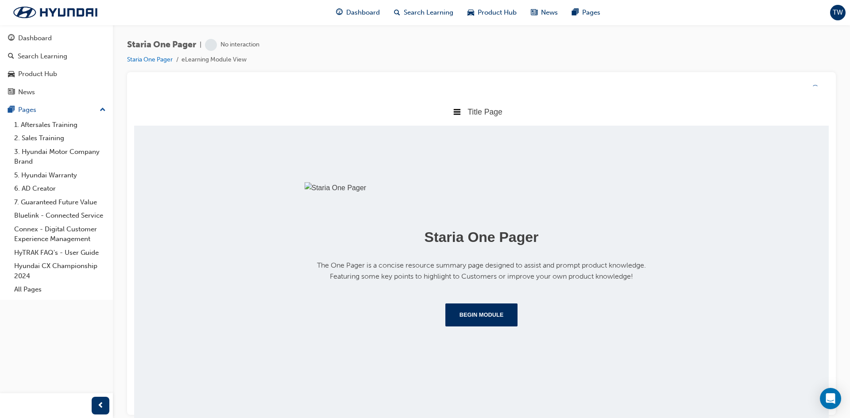
scroll to position [87, 0]
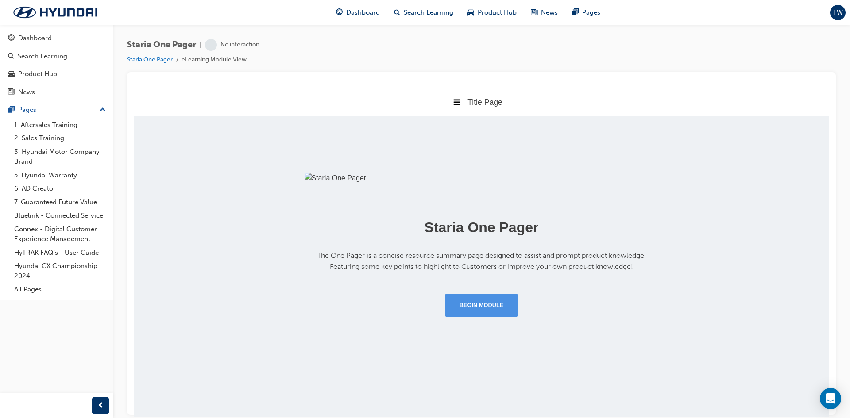
click at [468, 317] on button "Begin Module" at bounding box center [481, 305] width 73 height 23
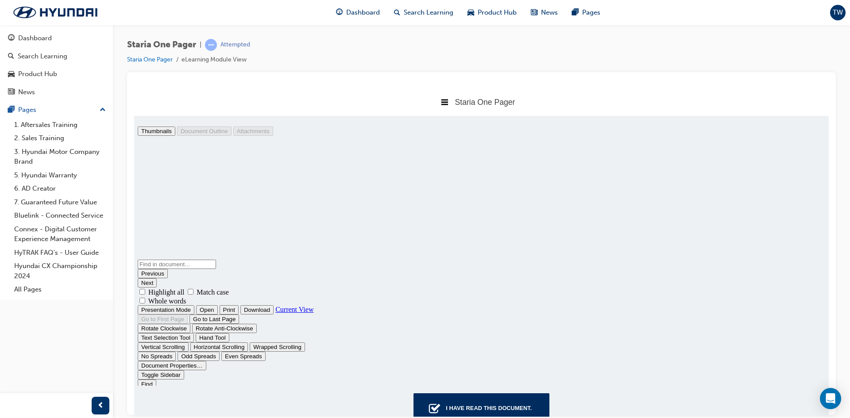
scroll to position [226, 0]
type input "2"
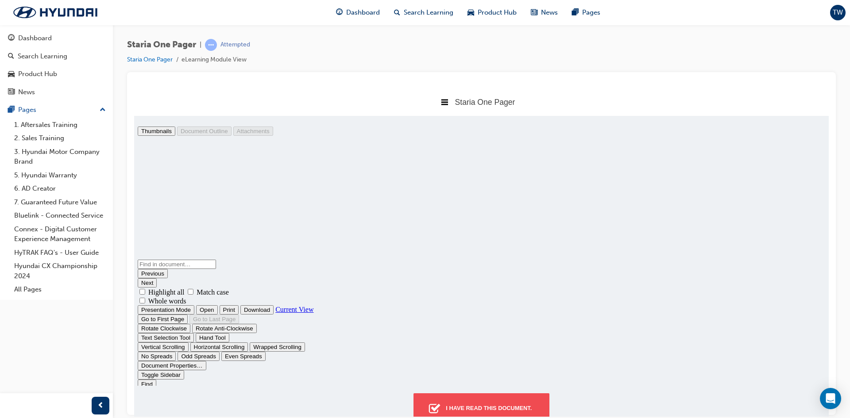
click at [505, 404] on div "I have read this document." at bounding box center [488, 408] width 93 height 16
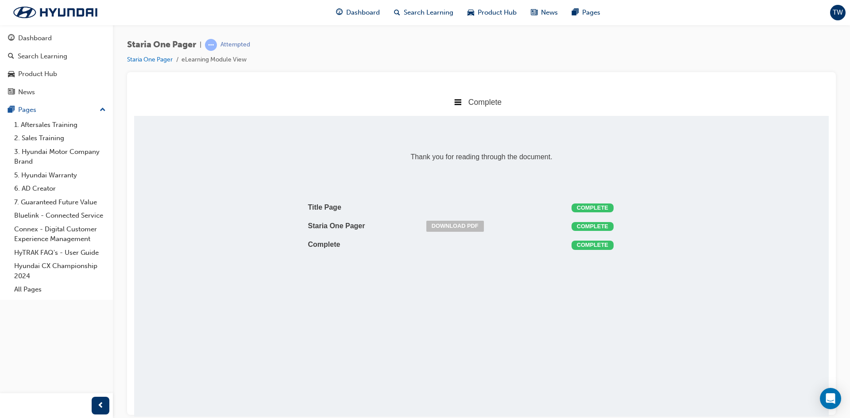
scroll to position [180, 708]
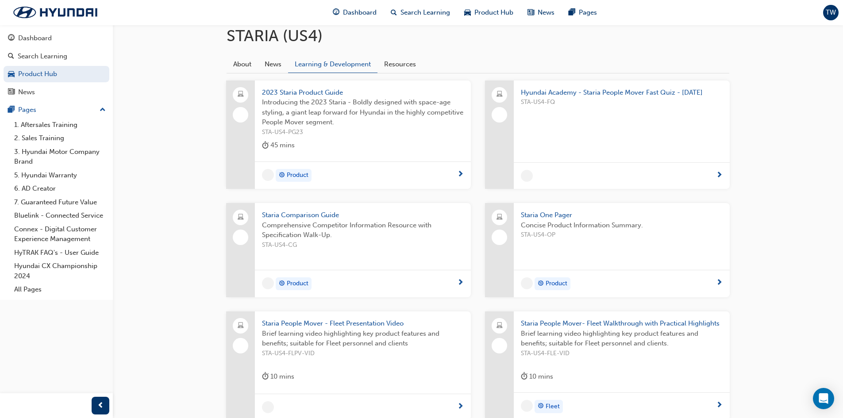
scroll to position [221, 0]
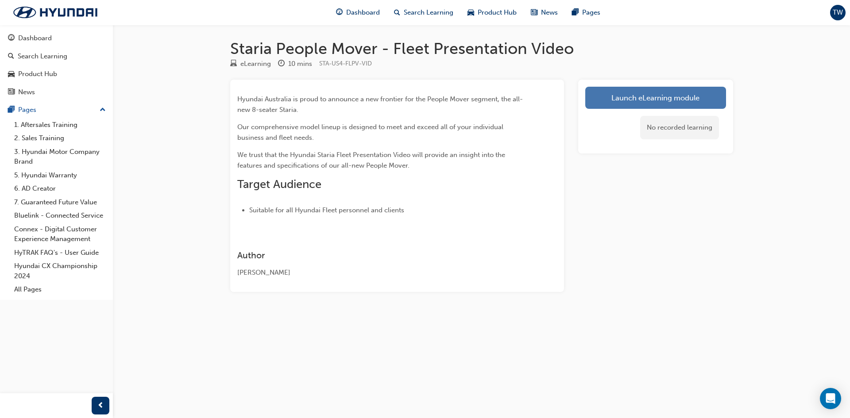
click at [634, 95] on link "Launch eLearning module" at bounding box center [655, 98] width 141 height 22
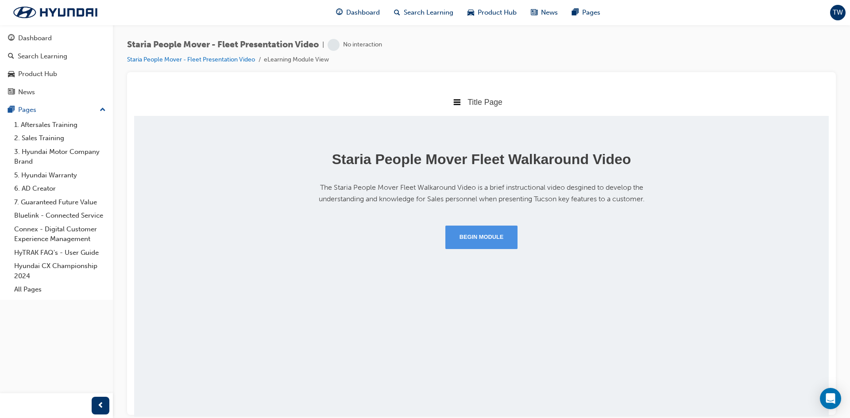
click at [489, 246] on button "Begin Module" at bounding box center [481, 236] width 73 height 23
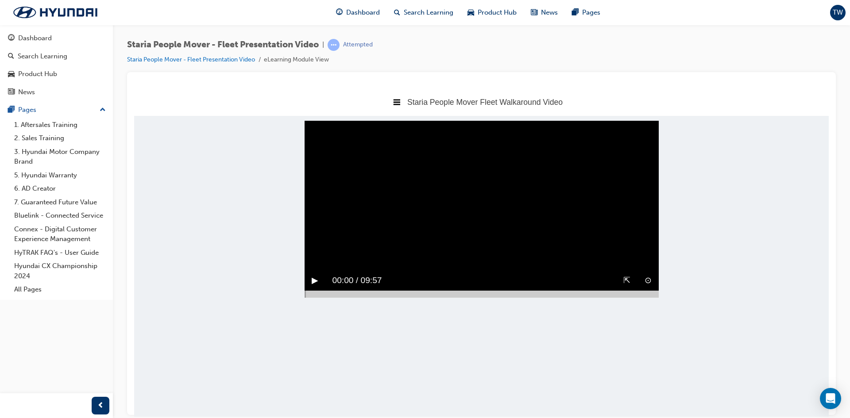
click at [314, 287] on button "▶︎" at bounding box center [315, 281] width 7 height 14
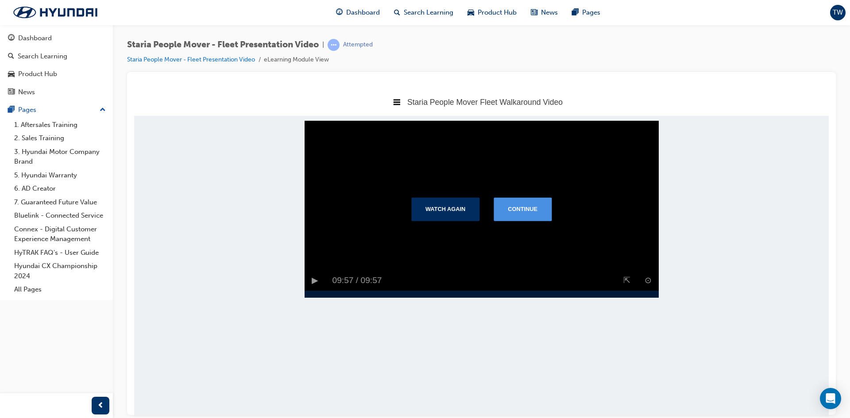
click at [518, 216] on button "Continue" at bounding box center [523, 208] width 58 height 23
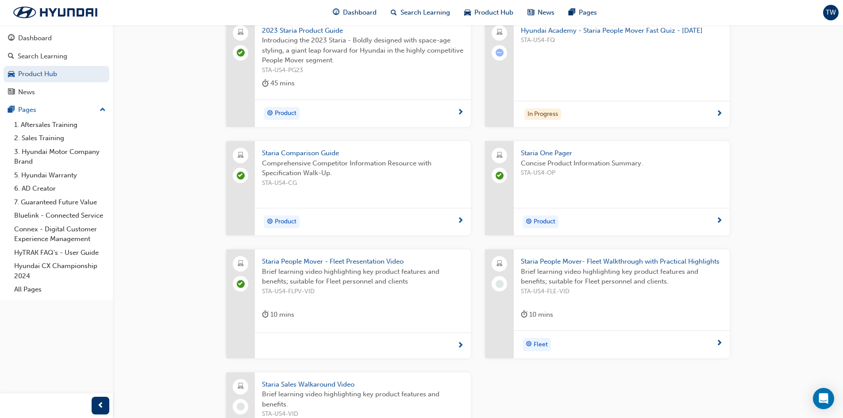
scroll to position [310, 0]
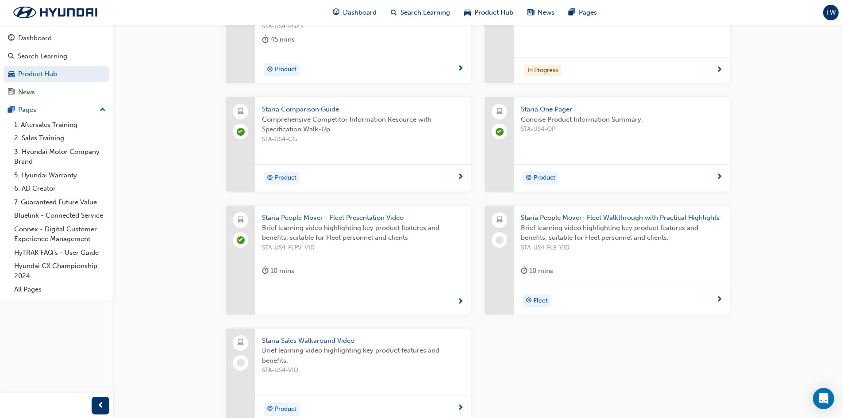
click at [379, 344] on span "Staria Sales Walkaround Video" at bounding box center [363, 341] width 202 height 10
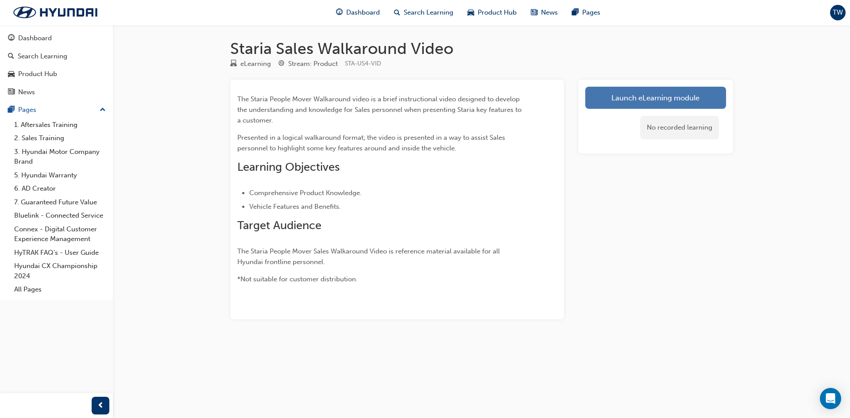
click at [612, 100] on link "Launch eLearning module" at bounding box center [655, 98] width 141 height 22
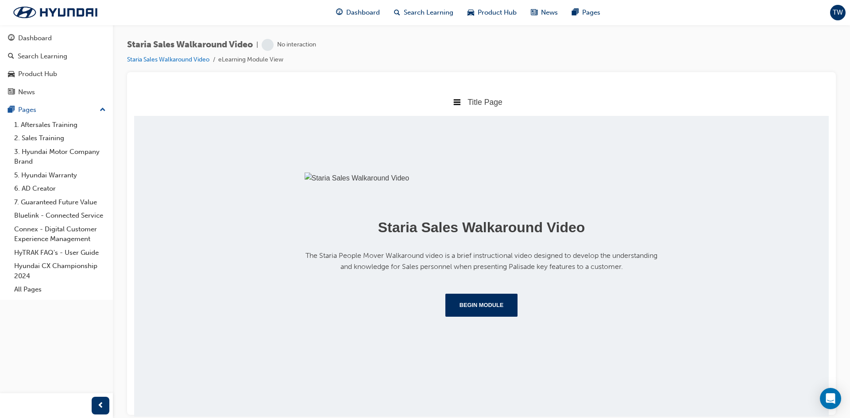
scroll to position [87, 0]
click at [475, 317] on button "Begin Module" at bounding box center [481, 305] width 73 height 23
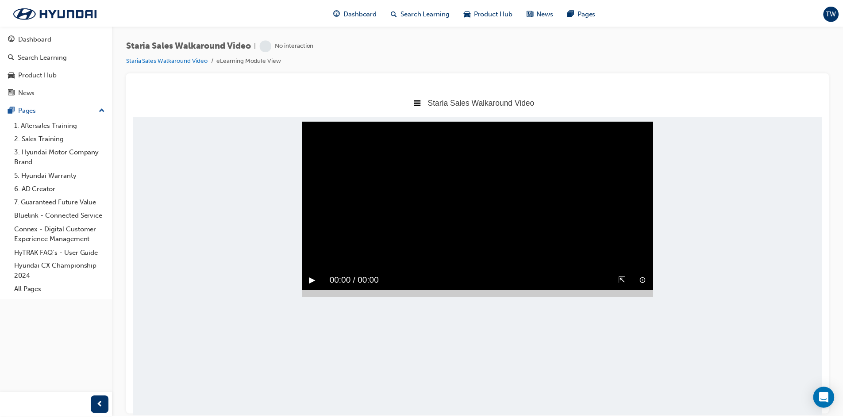
scroll to position [0, 0]
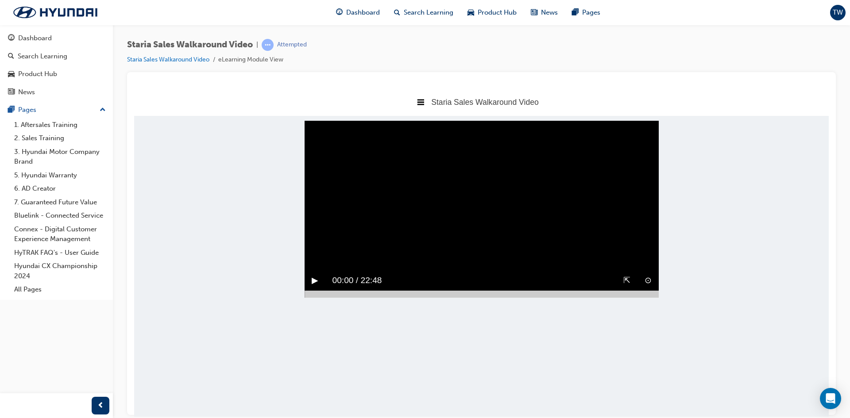
click at [313, 287] on button "▶︎" at bounding box center [315, 281] width 7 height 14
click at [317, 291] on div "‖" at bounding box center [314, 280] width 19 height 21
click at [318, 287] on button "▶︎" at bounding box center [315, 281] width 7 height 14
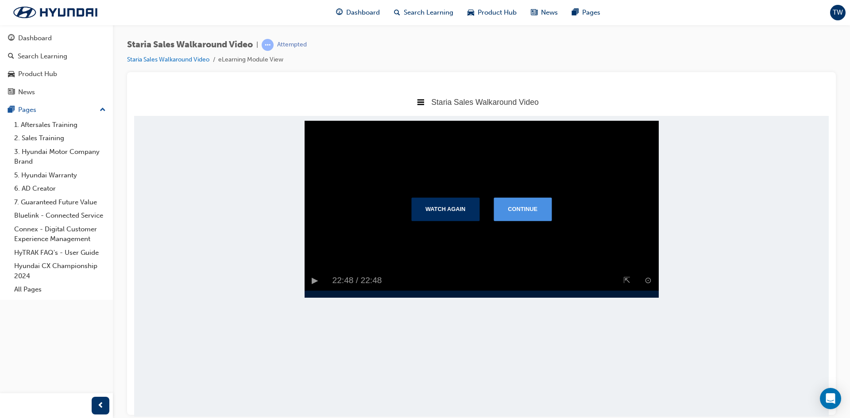
click at [530, 212] on button "Continue" at bounding box center [523, 208] width 58 height 23
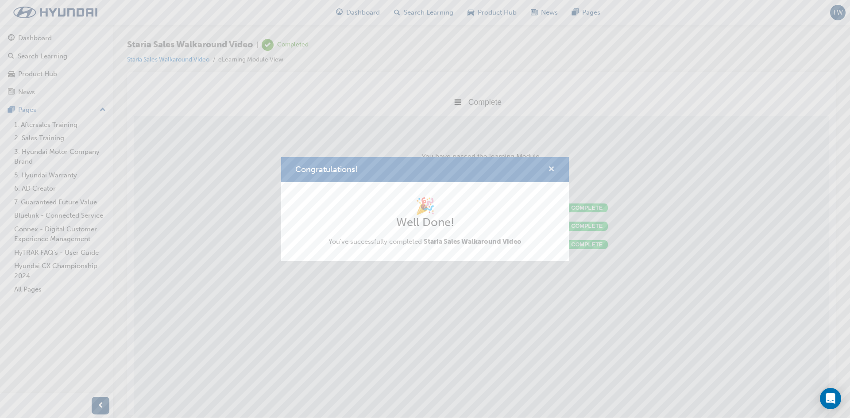
click at [552, 168] on span "cross-icon" at bounding box center [551, 170] width 7 height 8
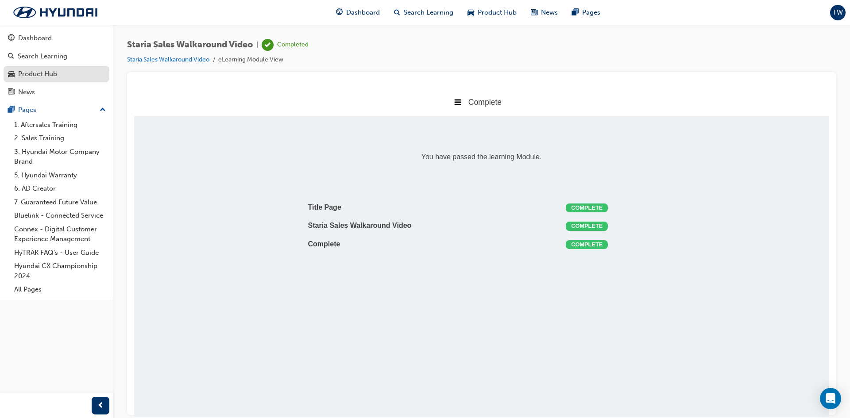
click at [37, 80] on link "Product Hub" at bounding box center [57, 74] width 106 height 16
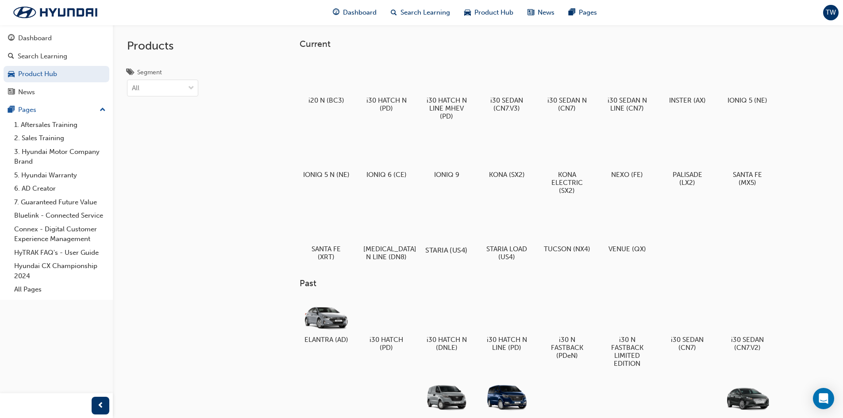
click at [464, 235] on div at bounding box center [446, 224] width 49 height 35
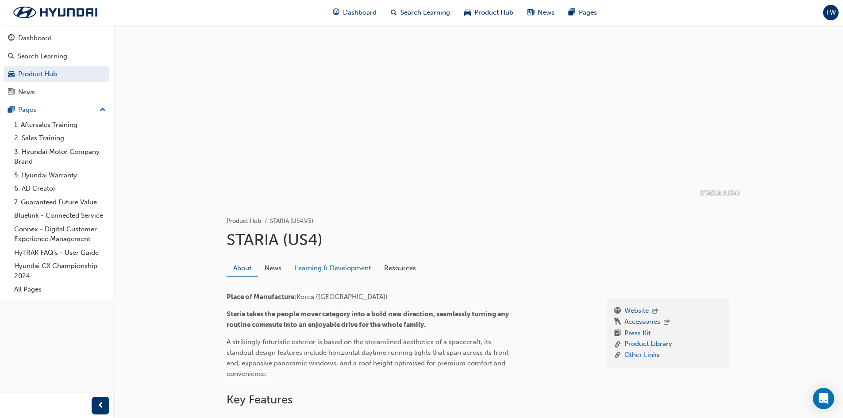
click at [342, 270] on link "Learning & Development" at bounding box center [332, 268] width 89 height 17
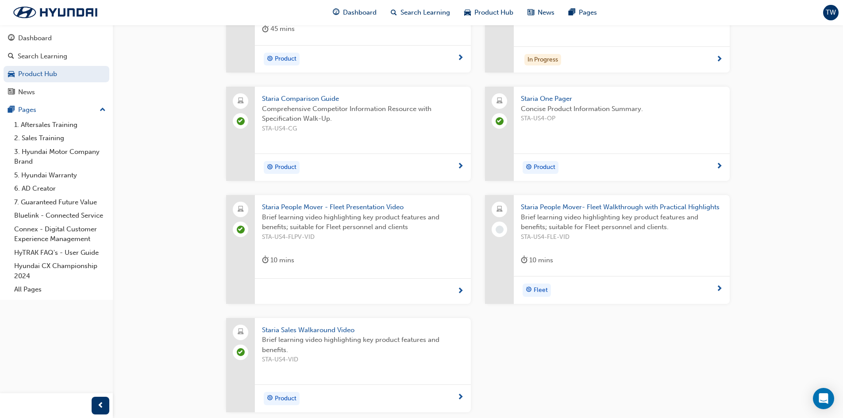
scroll to position [354, 0]
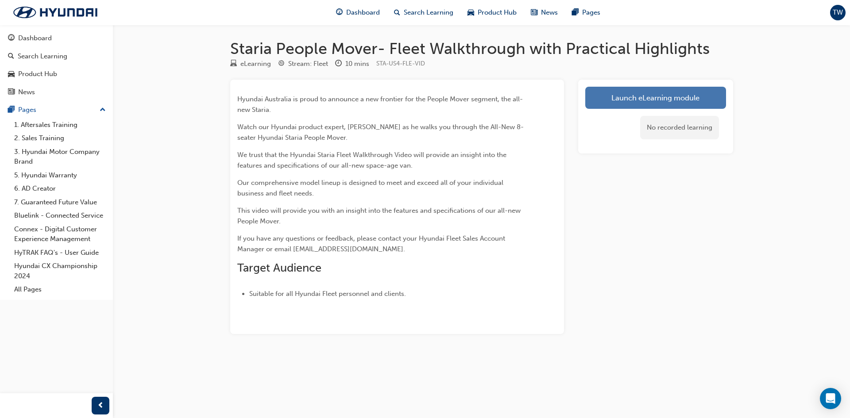
click at [640, 102] on link "Launch eLearning module" at bounding box center [655, 98] width 141 height 22
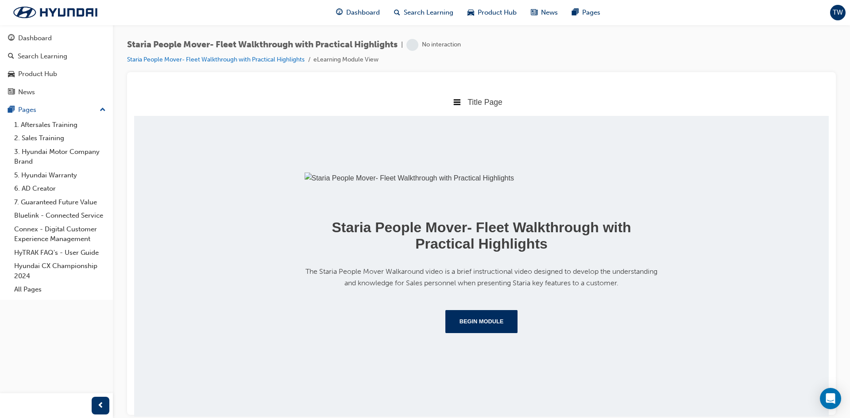
scroll to position [104, 0]
click at [471, 333] on button "Begin Module" at bounding box center [481, 321] width 73 height 23
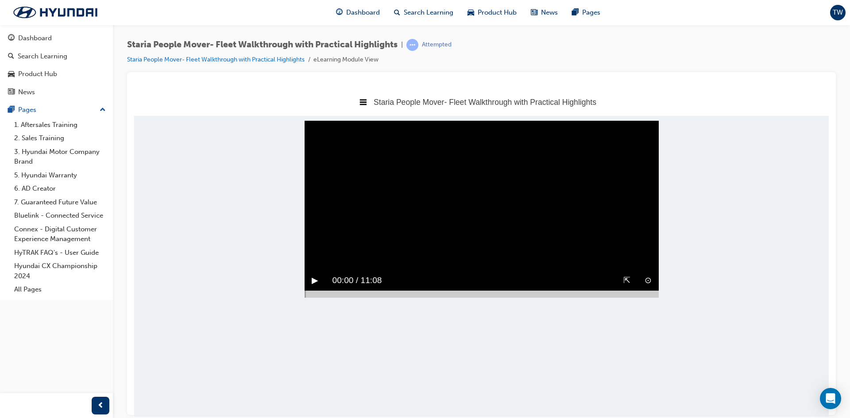
click at [315, 287] on button "▶︎" at bounding box center [315, 281] width 7 height 14
click at [466, 298] on div "⊙ ⇱ ‖ 05:25 / 11:08" at bounding box center [482, 284] width 354 height 28
